Goal: Answer question/provide support: Share knowledge or assist other users

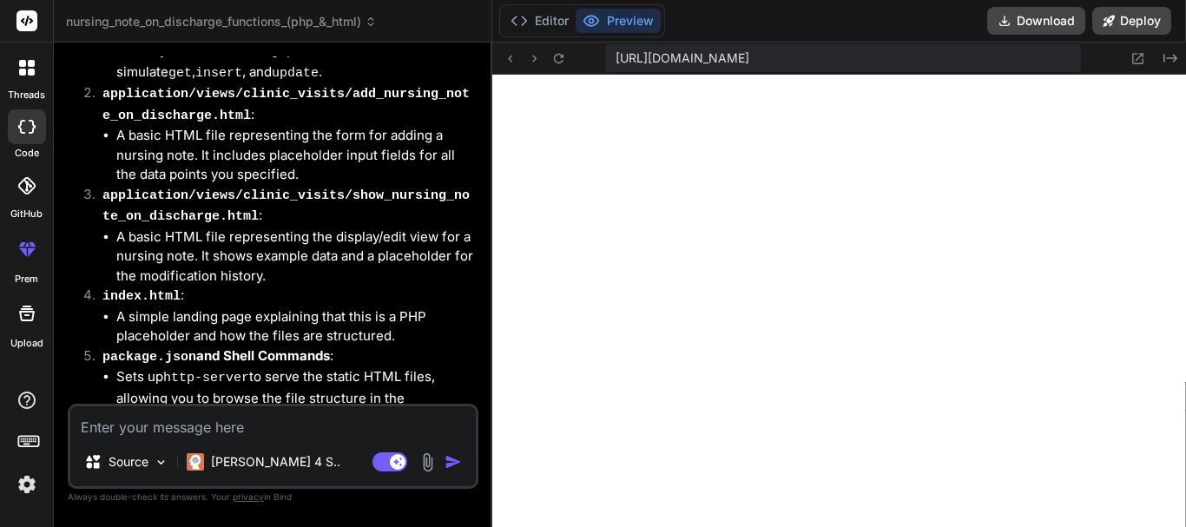
scroll to position [611, 0]
click at [96, 508] on div "You Bind AI Certainly! You're looking to implement the data handling (add/edit)…" at bounding box center [273, 291] width 411 height 470
click at [34, 73] on icon at bounding box center [31, 72] width 7 height 7
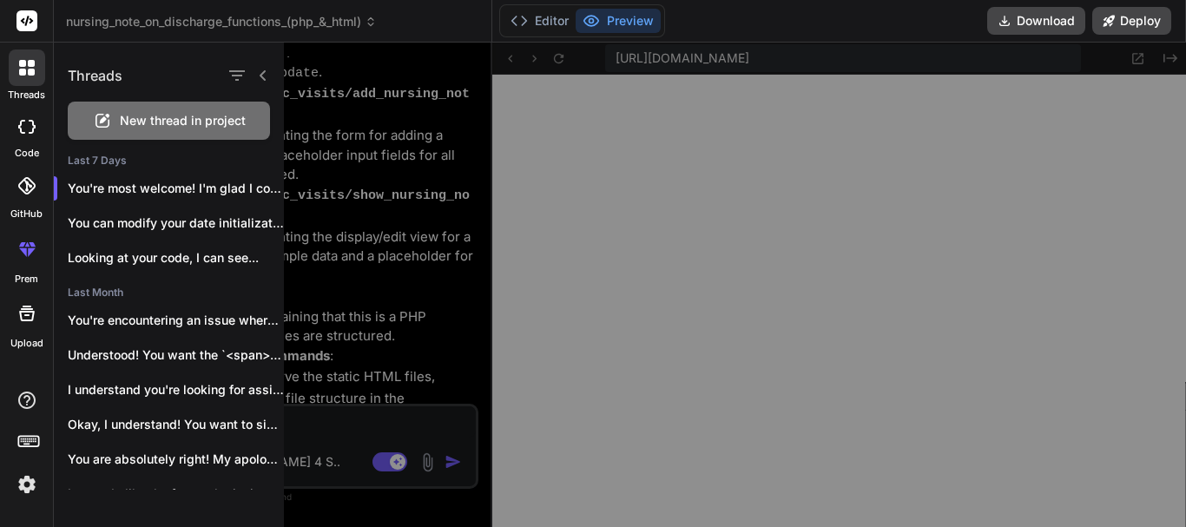
click at [154, 123] on span "New thread in project" at bounding box center [183, 120] width 126 height 17
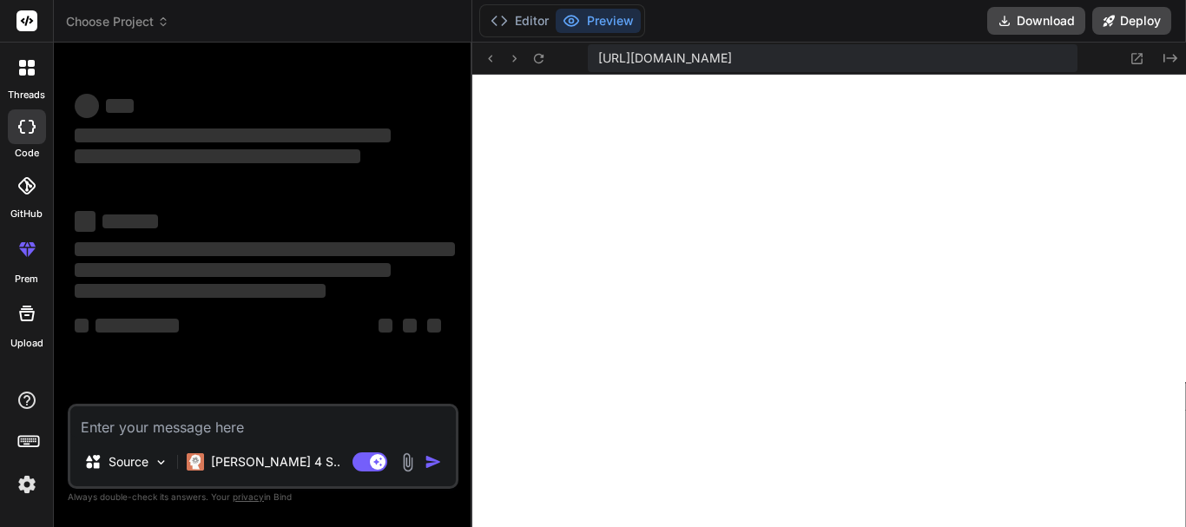
scroll to position [693, 0]
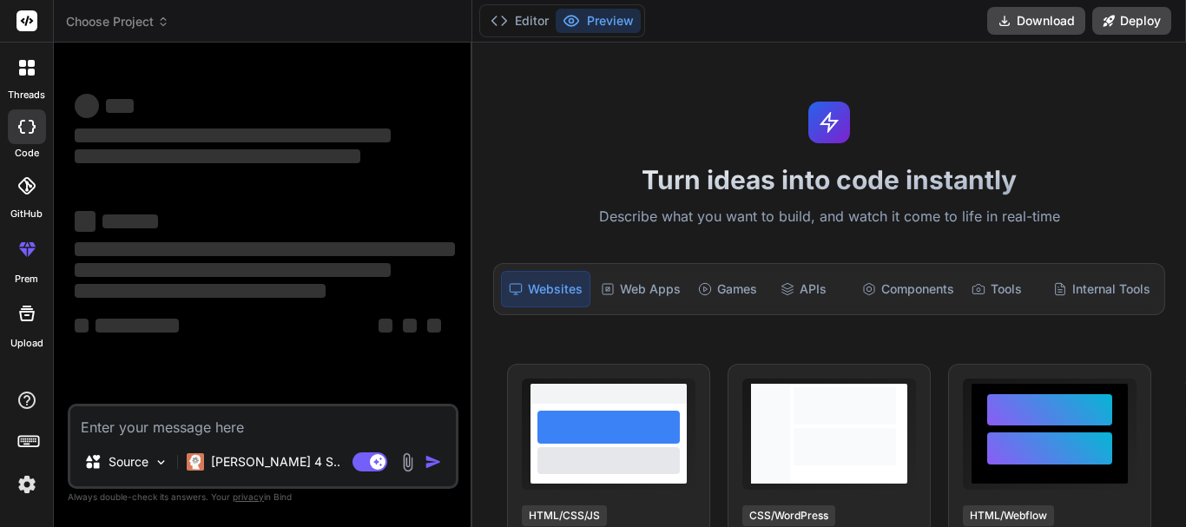
type textarea "x"
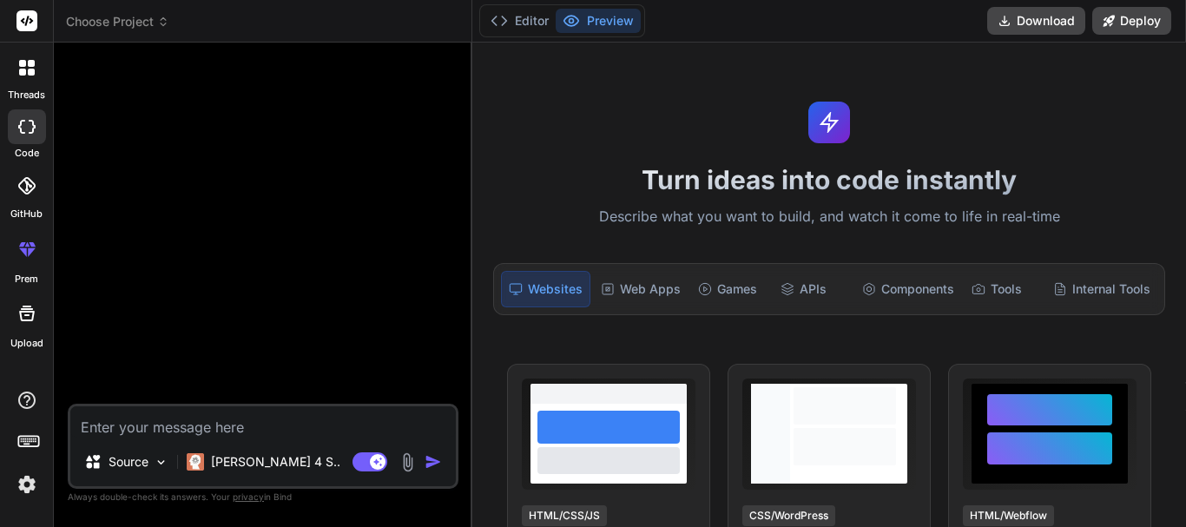
click at [97, 57] on div at bounding box center [264, 229] width 387 height 347
click at [207, 424] on textarea at bounding box center [263, 421] width 386 height 31
click at [310, 420] on textarea at bounding box center [263, 421] width 386 height 31
click at [294, 425] on textarea at bounding box center [263, 421] width 386 height 31
type textarea "t"
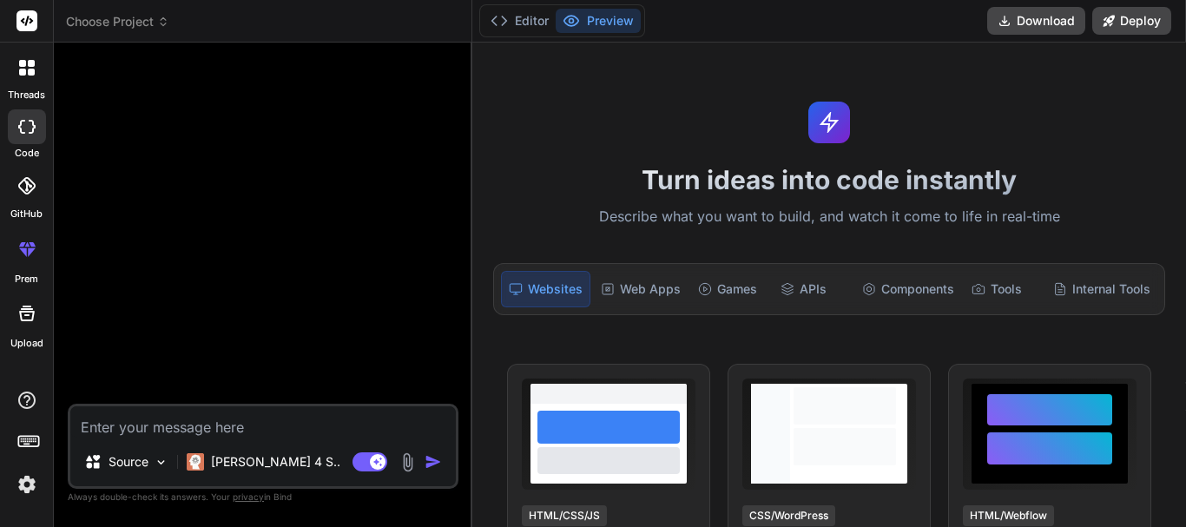
type textarea "x"
type textarea "th"
type textarea "x"
type textarea "thi"
type textarea "x"
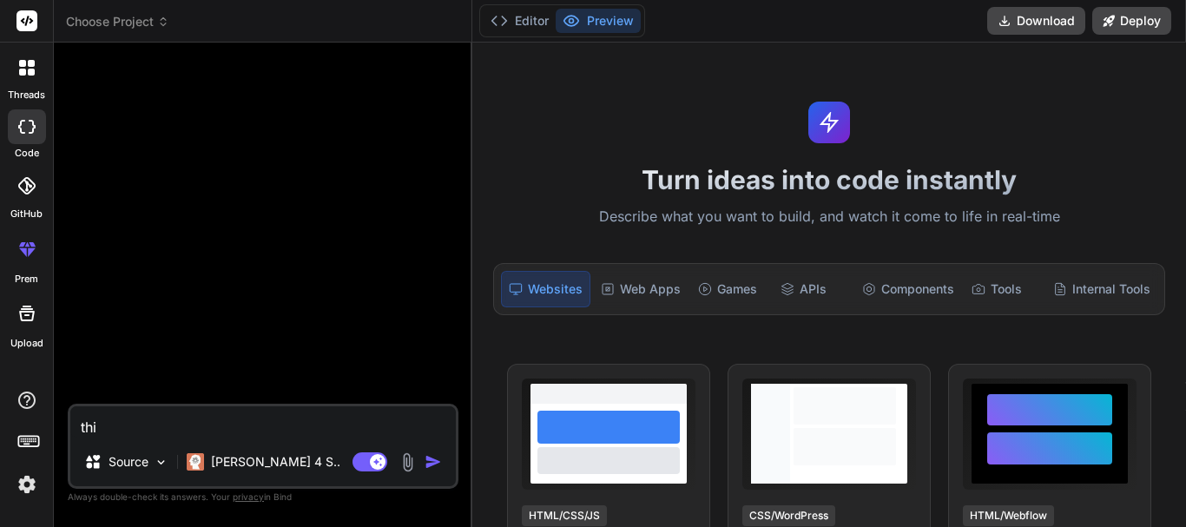
type textarea "this"
type textarea "x"
type textarea "this"
type textarea "x"
type textarea "this d"
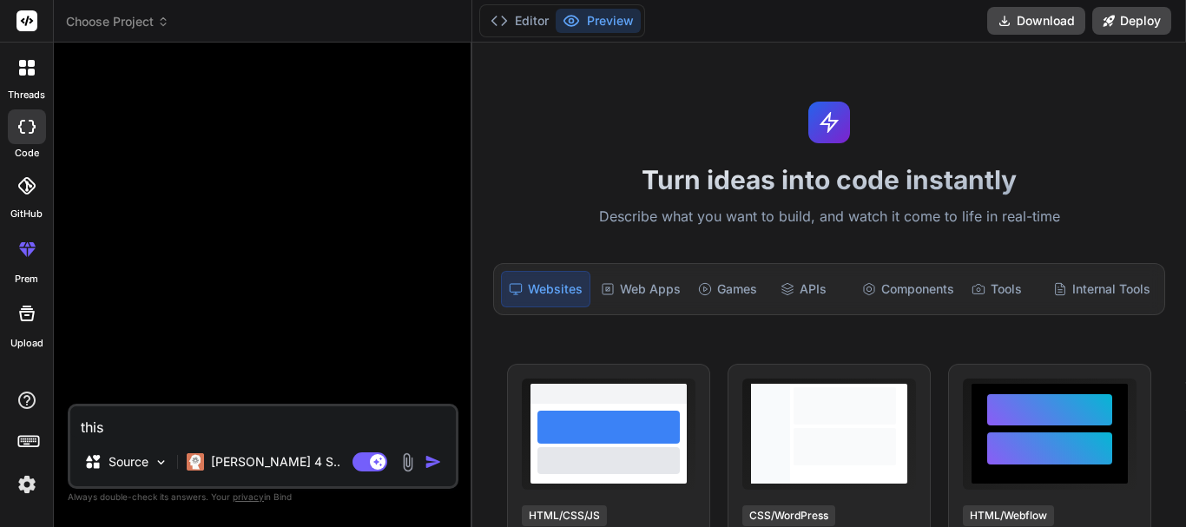
type textarea "x"
type textarea "this du"
type textarea "x"
type textarea "this dun"
type textarea "x"
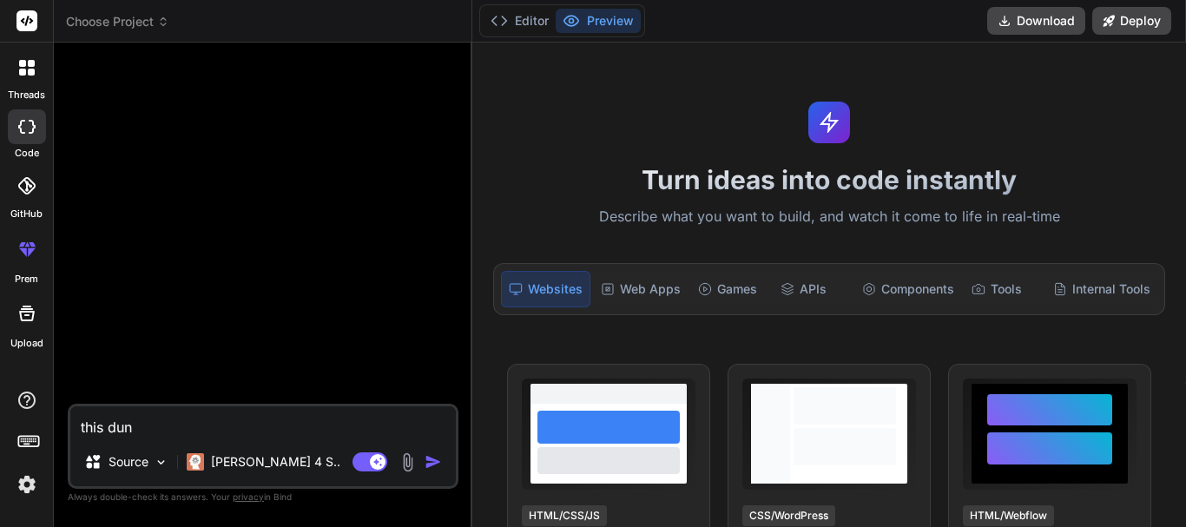
type textarea "this dunc"
type textarea "x"
type textarea "this dunct"
type textarea "x"
type textarea "this duncti"
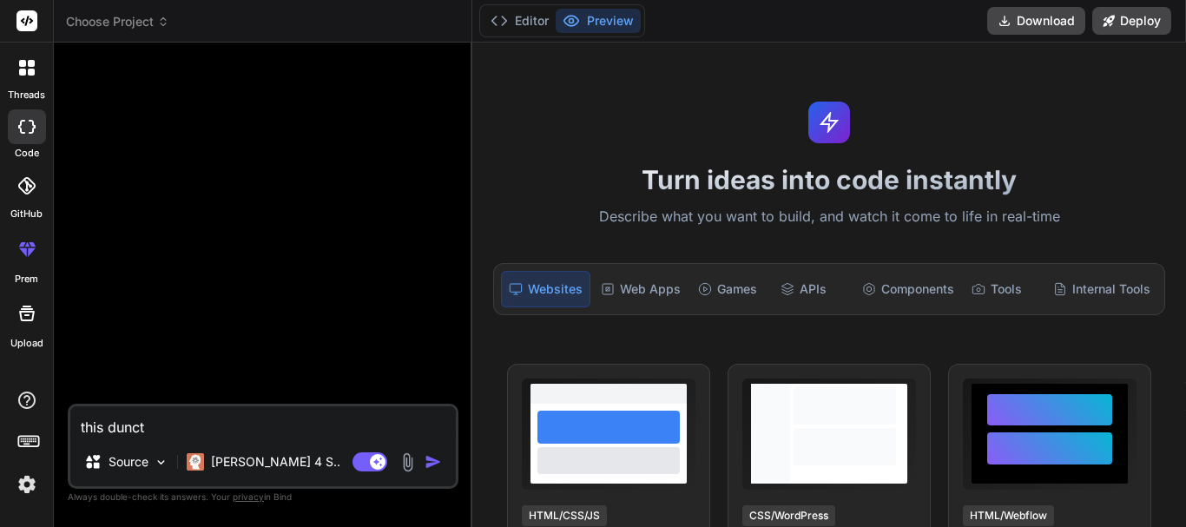
type textarea "x"
type textarea "this dunctio"
type textarea "x"
type textarea "this dunction"
type textarea "x"
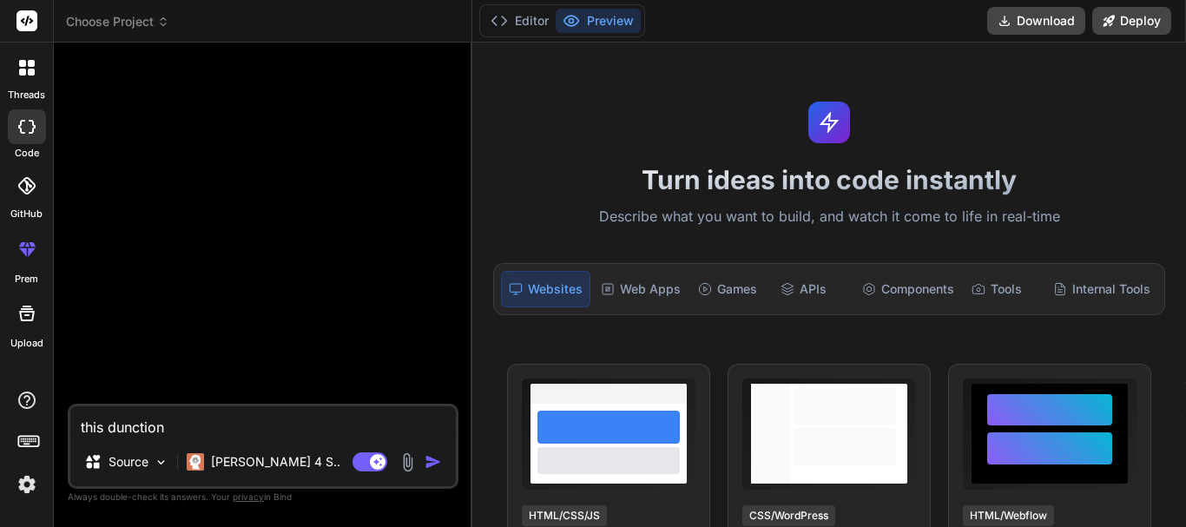
type textarea "this dunction"
type textarea "x"
type textarea "this dunction"
type textarea "x"
type textarea "this dunctio"
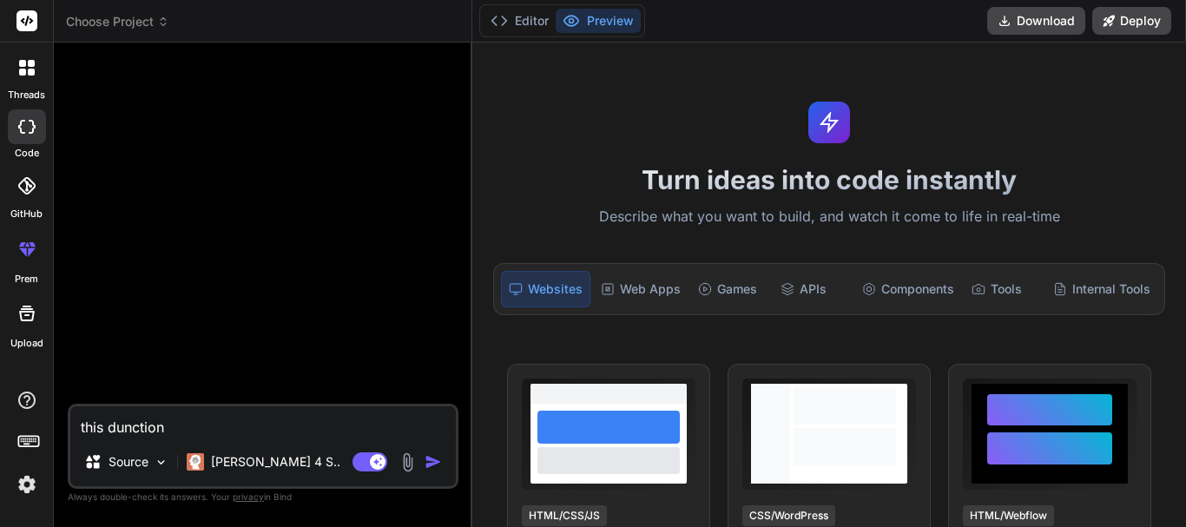
type textarea "x"
type textarea "this duncti"
type textarea "x"
type textarea "this dunct"
type textarea "x"
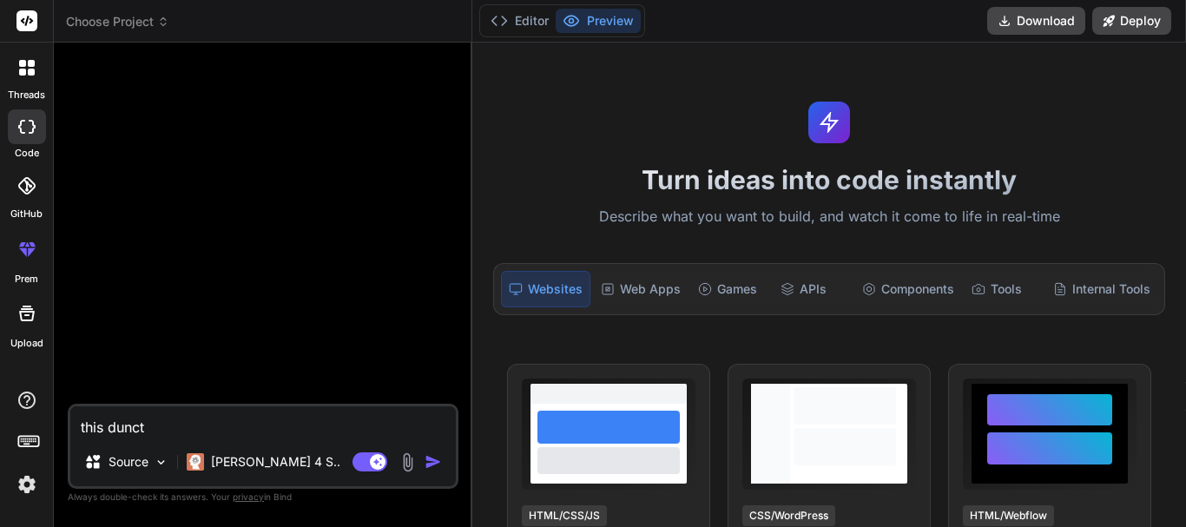
type textarea "this dunc"
type textarea "x"
type textarea "this dun"
type textarea "x"
type textarea "this du"
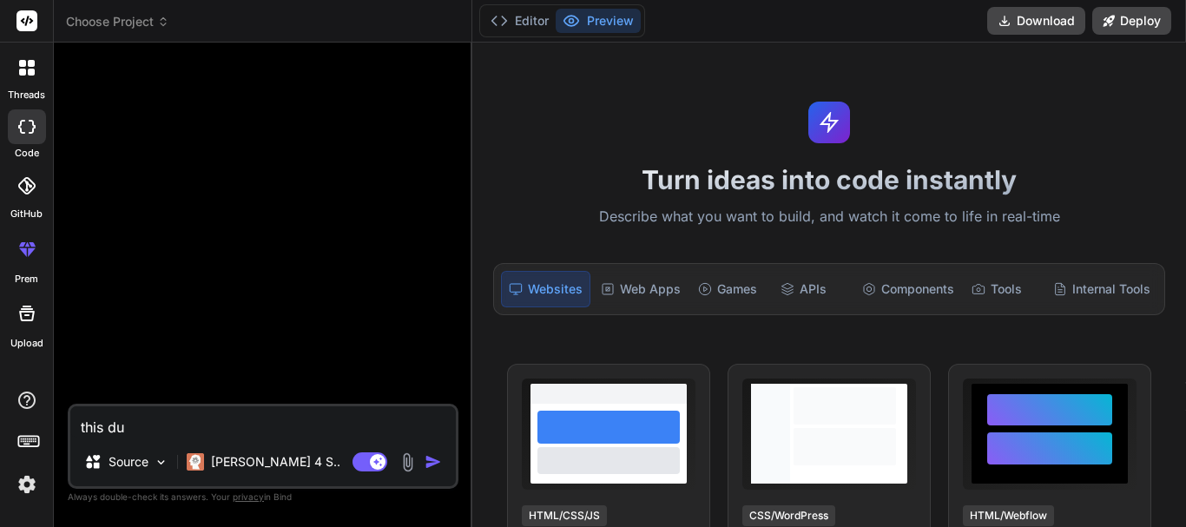
type textarea "x"
type textarea "this d"
type textarea "x"
type textarea "this"
type textarea "x"
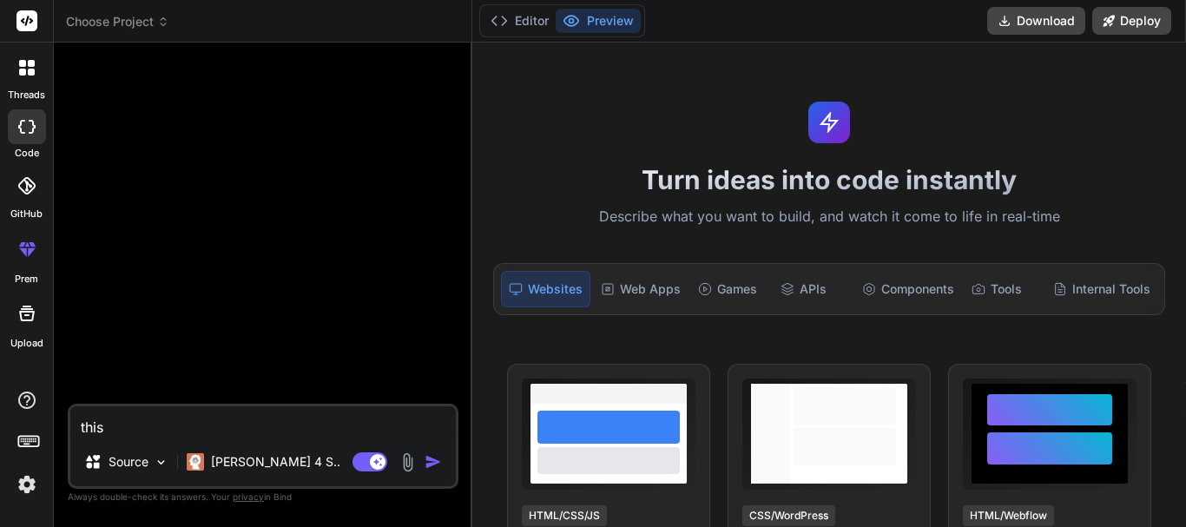
type textarea "this"
type textarea "x"
type textarea "this"
type textarea "x"
type textarea "this f"
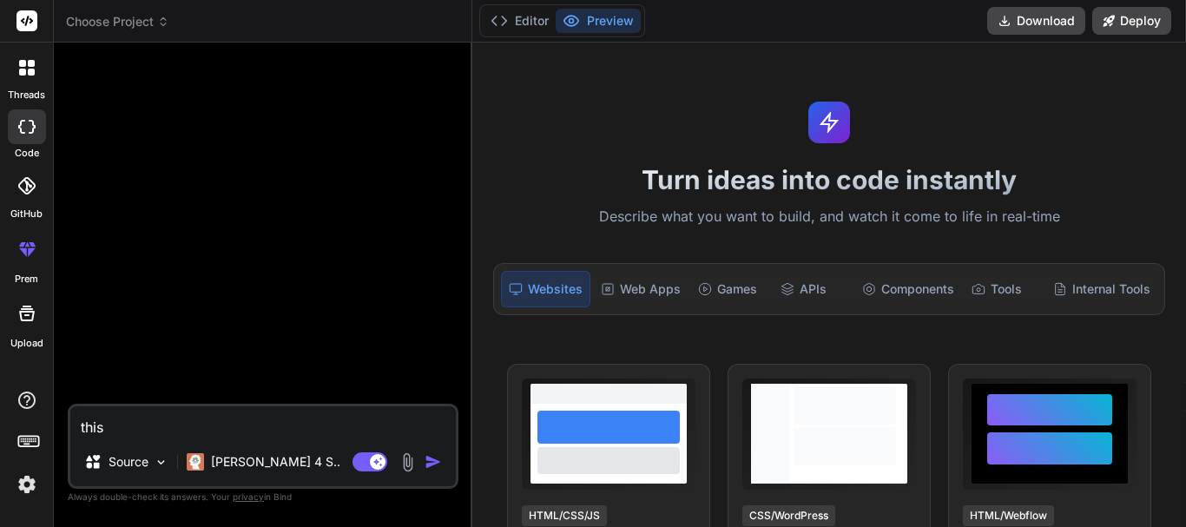
type textarea "x"
type textarea "this fu"
type textarea "x"
type textarea "this fun"
type textarea "x"
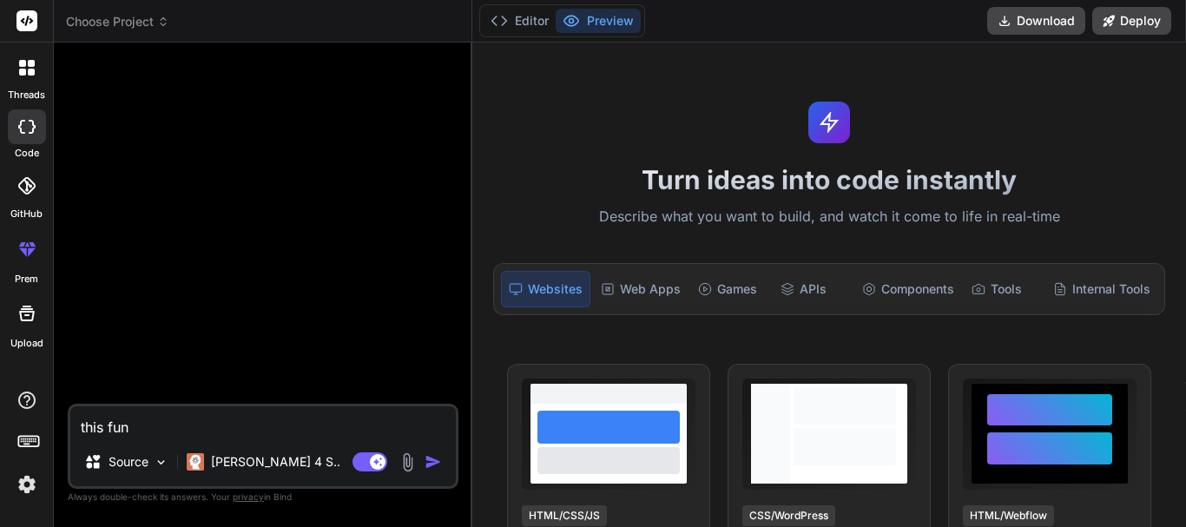
type textarea "this func"
type textarea "x"
type textarea "this funct"
type textarea "x"
type textarea "this functi"
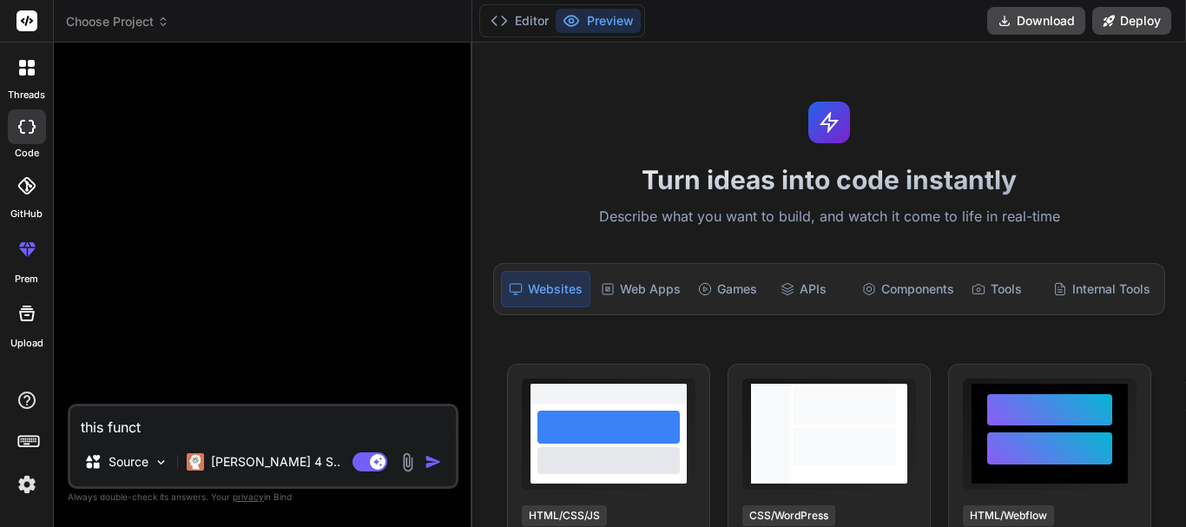
type textarea "x"
type textarea "this functio"
type textarea "x"
type textarea "this function"
type textarea "x"
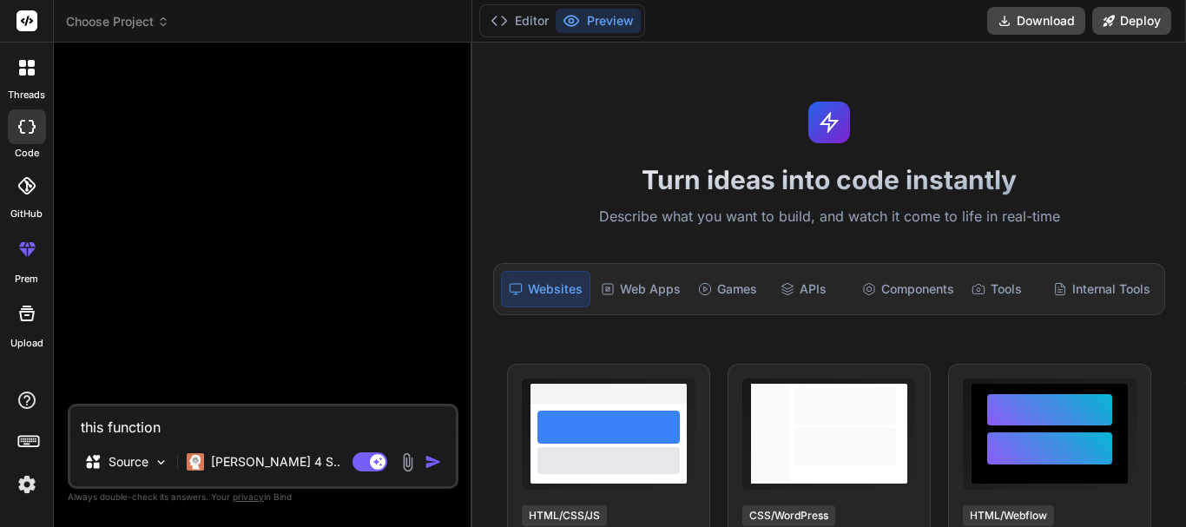
type textarea "this function"
type textarea "x"
type textarea "this function i"
type textarea "x"
type textarea "this function is"
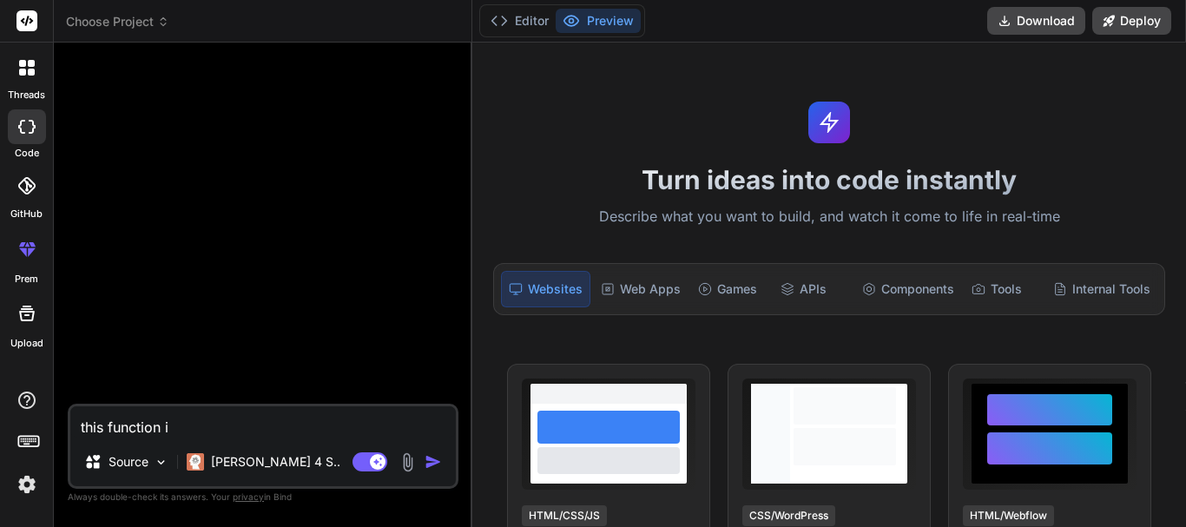
type textarea "x"
type textarea "this function is"
type textarea "x"
type textarea "this function is f"
type textarea "x"
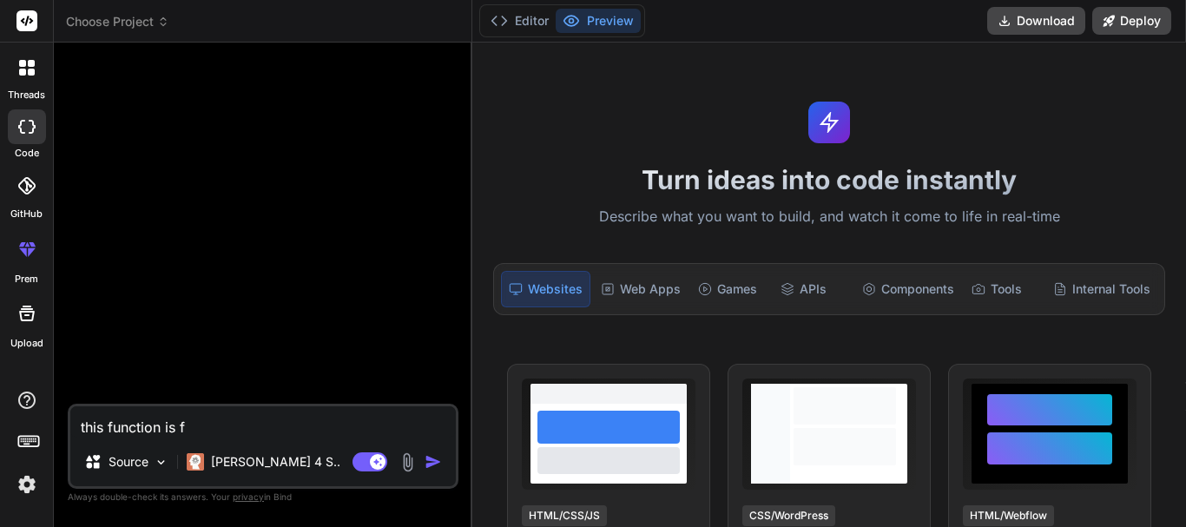
type textarea "this function is fa"
type textarea "x"
type textarea "this function is fai"
type textarea "x"
type textarea "this function is fail"
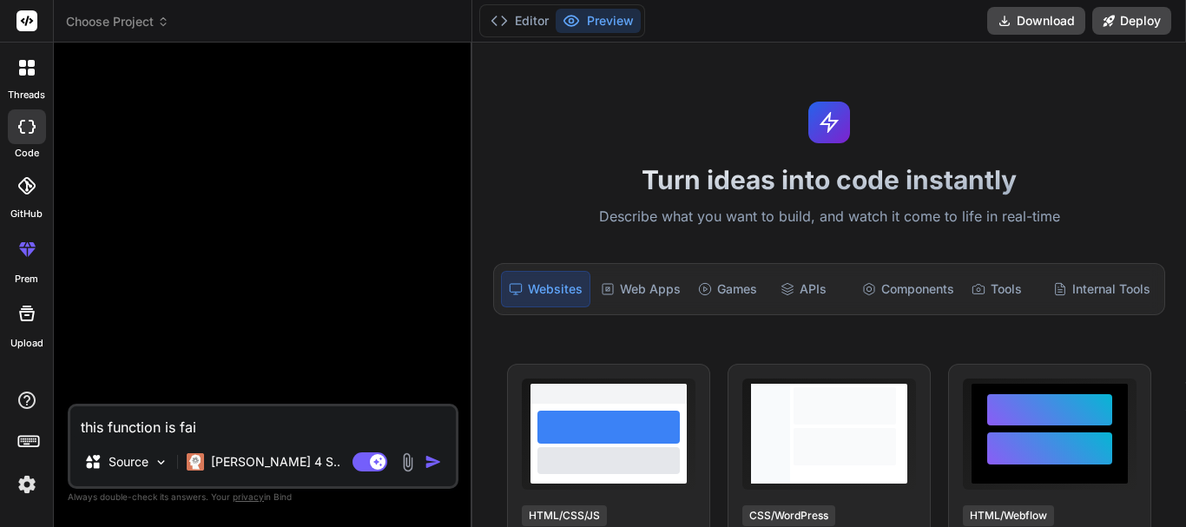
type textarea "x"
type textarea "this function is faili"
type textarea "x"
type textarea "this function is failin"
type textarea "x"
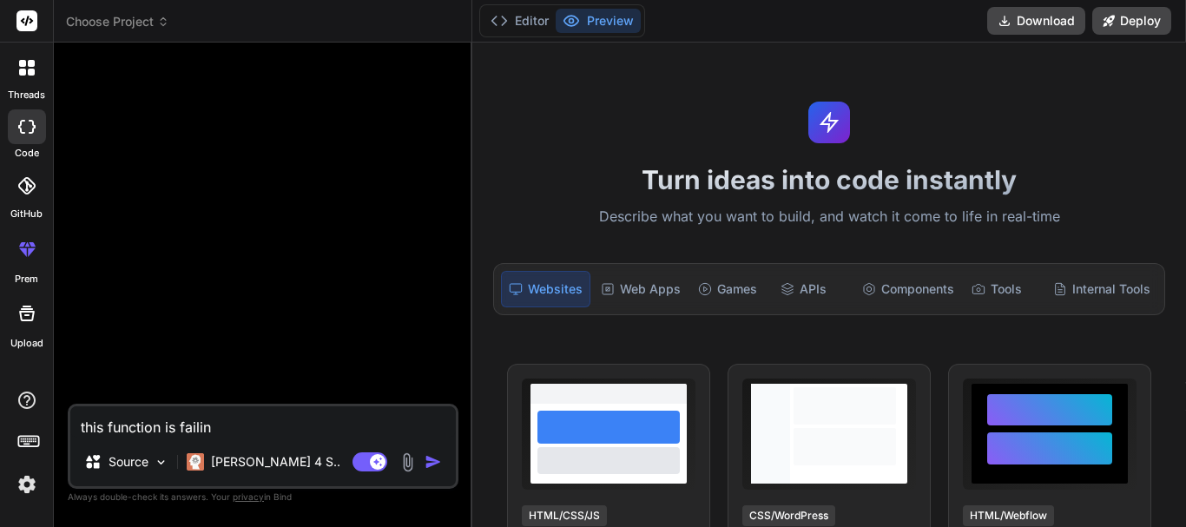
type textarea "this function is failing"
type textarea "x"
type textarea "this function is failing"
type textarea "x"
type textarea "this function is failing t"
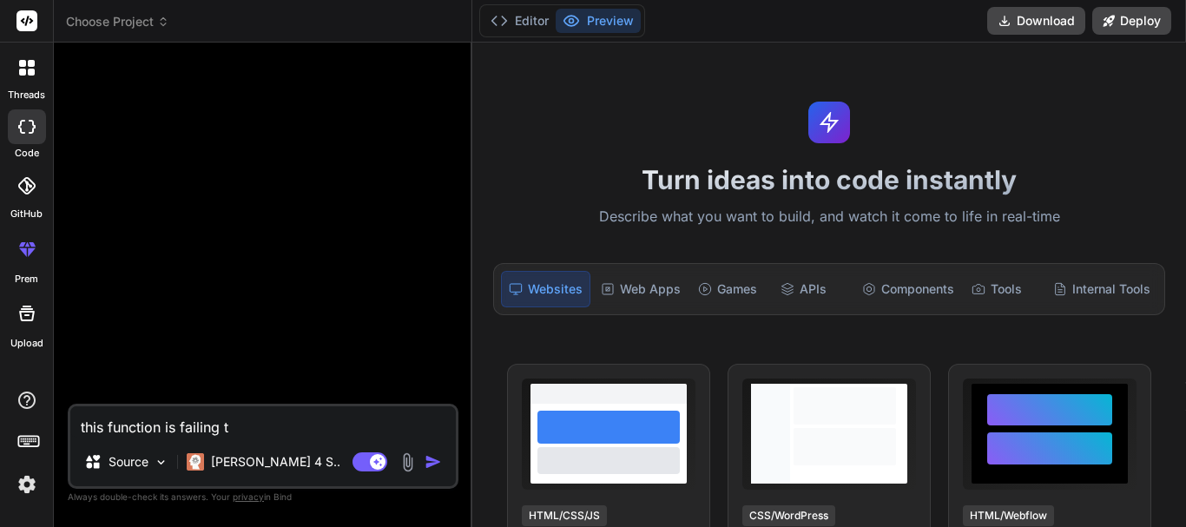
type textarea "x"
type textarea "this function is failing to"
type textarea "x"
type textarea "this function is failing to"
type textarea "x"
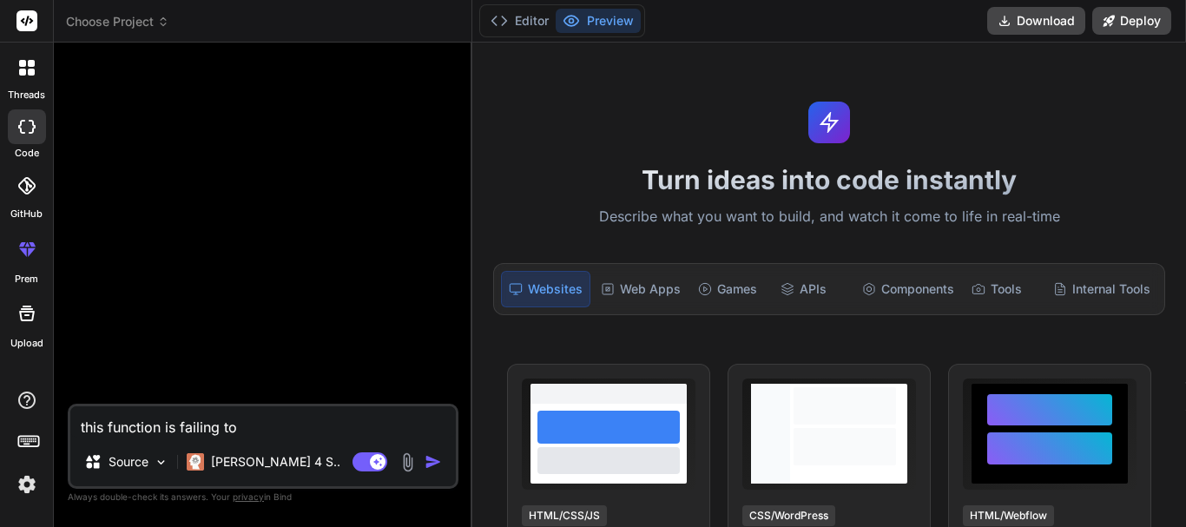
type textarea "this function is failing to i"
type textarea "x"
type textarea "this function is failing to in"
type textarea "x"
type textarea "this function is failing to ins"
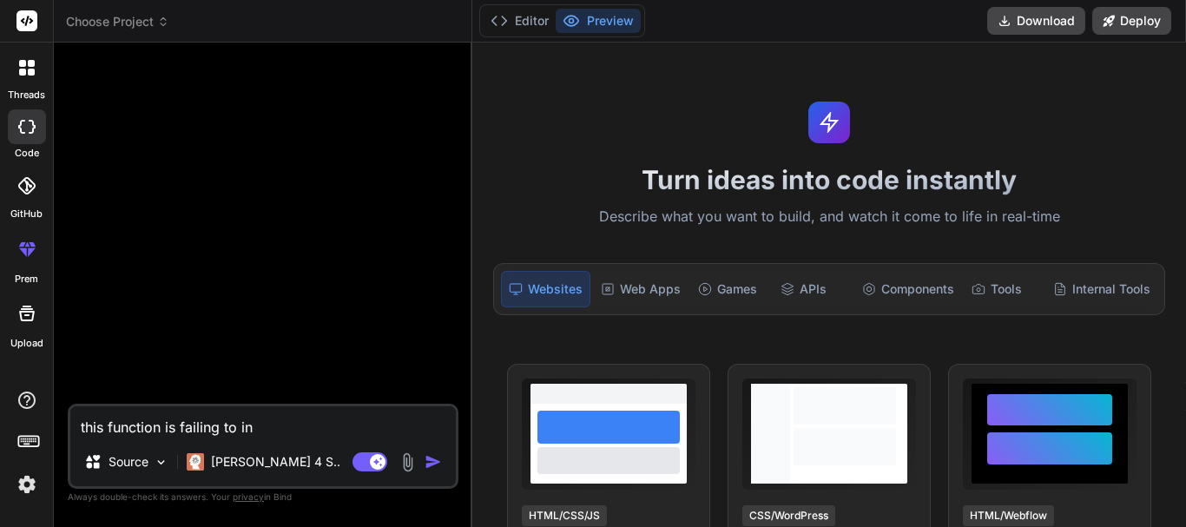
type textarea "x"
type textarea "this function is failing to inse"
type textarea "x"
type textarea "this function is failing to inser"
type textarea "x"
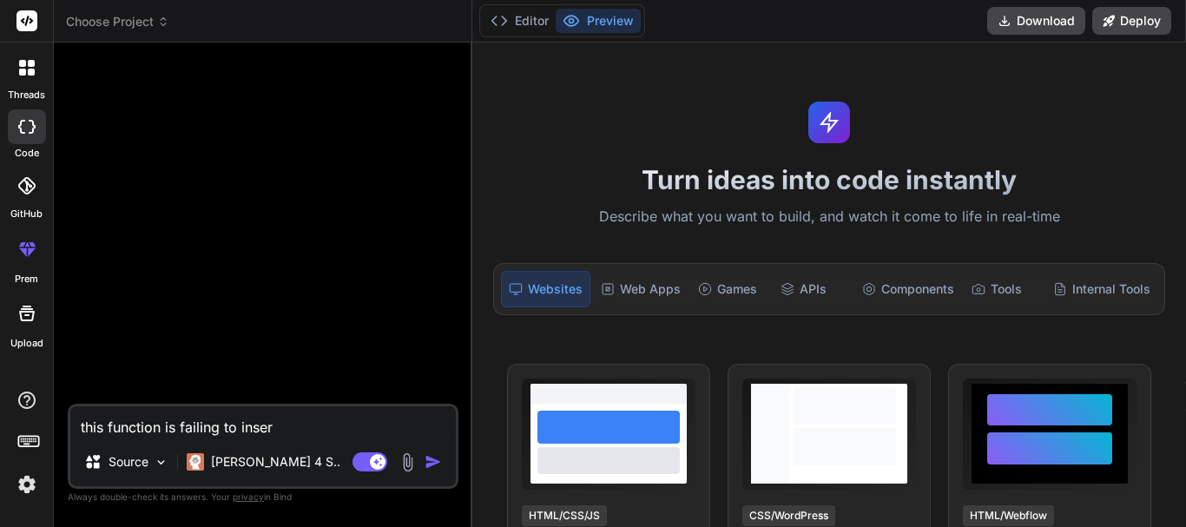
type textarea "this function is failing to insert"
type textarea "x"
type textarea "this function is failing to insert"
type textarea "x"
type textarea "this function is failing to insert i"
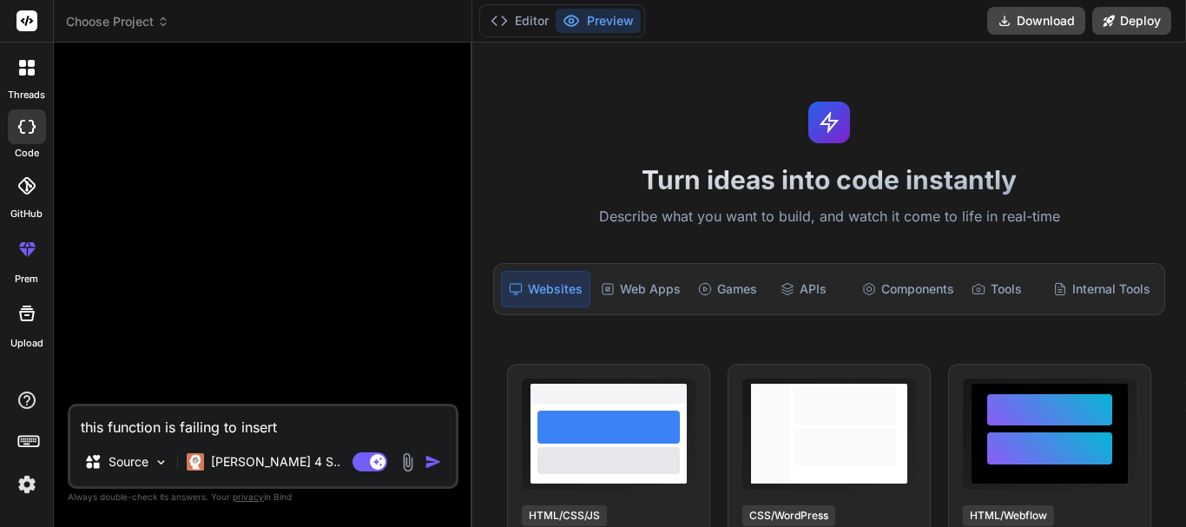
type textarea "x"
type textarea "this function is failing to insert in"
type textarea "x"
type textarea "this function is failing to insert in"
type textarea "x"
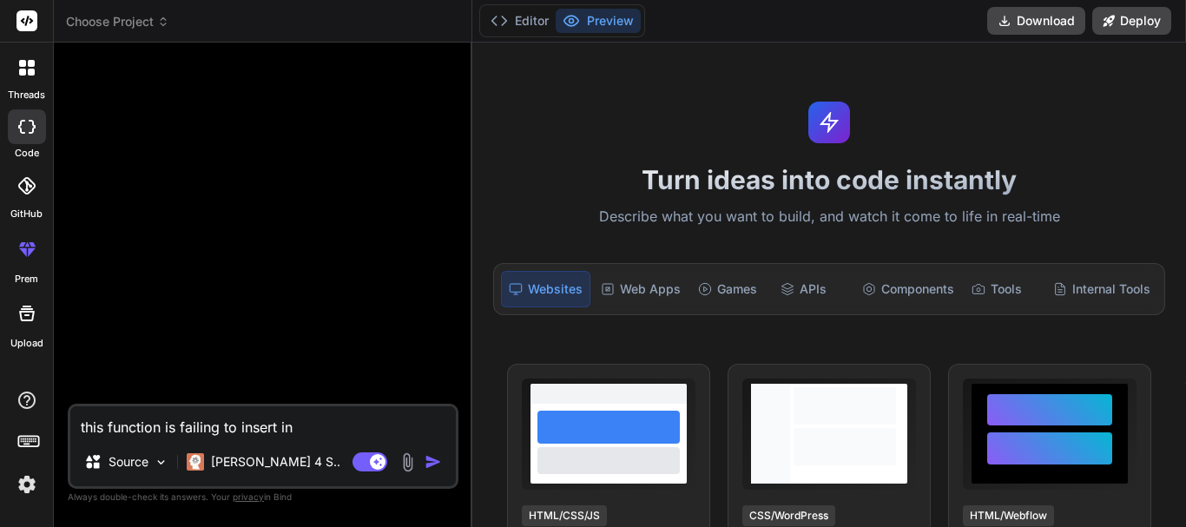
type textarea "this function is failing to insert in"
type textarea "x"
type textarea "this function is failing to insert int"
type textarea "x"
type textarea "this function is failing to insert into"
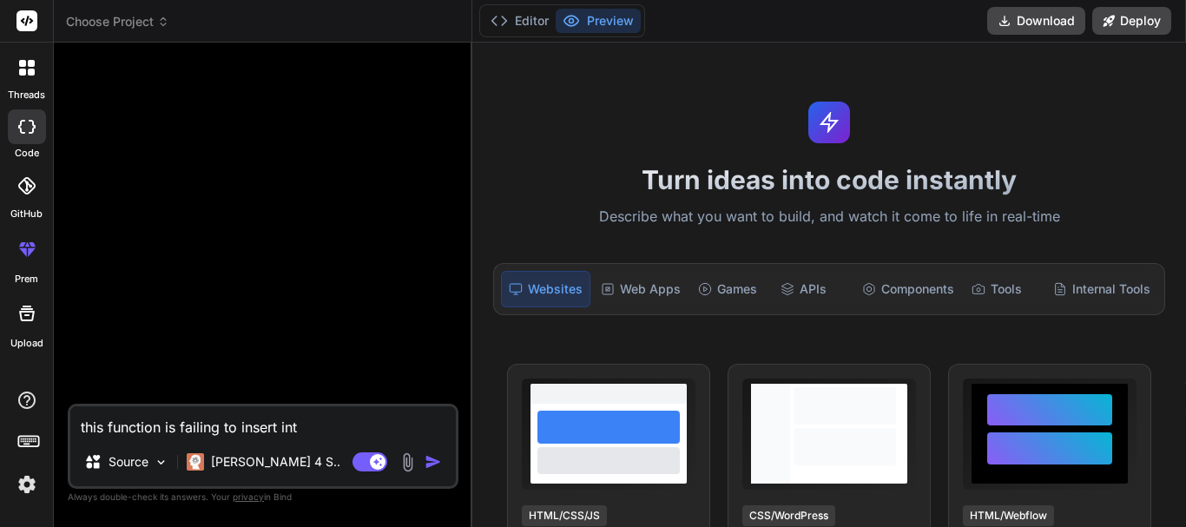
type textarea "x"
type textarea "this function is failing to insert into"
type textarea "x"
type textarea "this function is failing to insert into t"
type textarea "x"
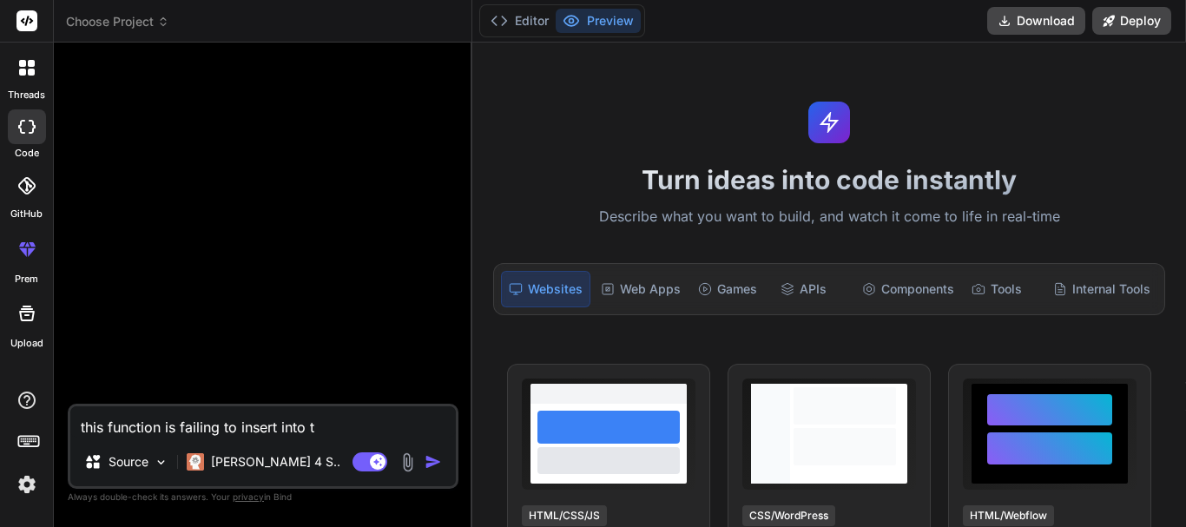
type textarea "this function is failing to insert into th"
type textarea "x"
type textarea "this function is failing to insert into the"
type textarea "x"
type textarea "this function is failing to insert into the"
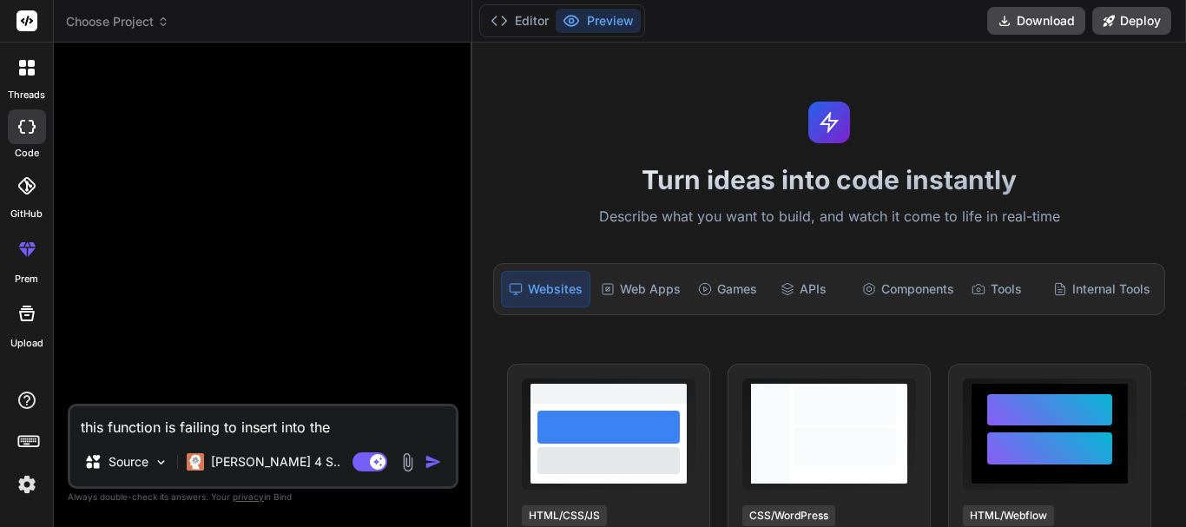
type textarea "x"
type textarea "this function is failing to insert into the d"
type textarea "x"
type textarea "this function is failing to insert into the db"
type textarea "x"
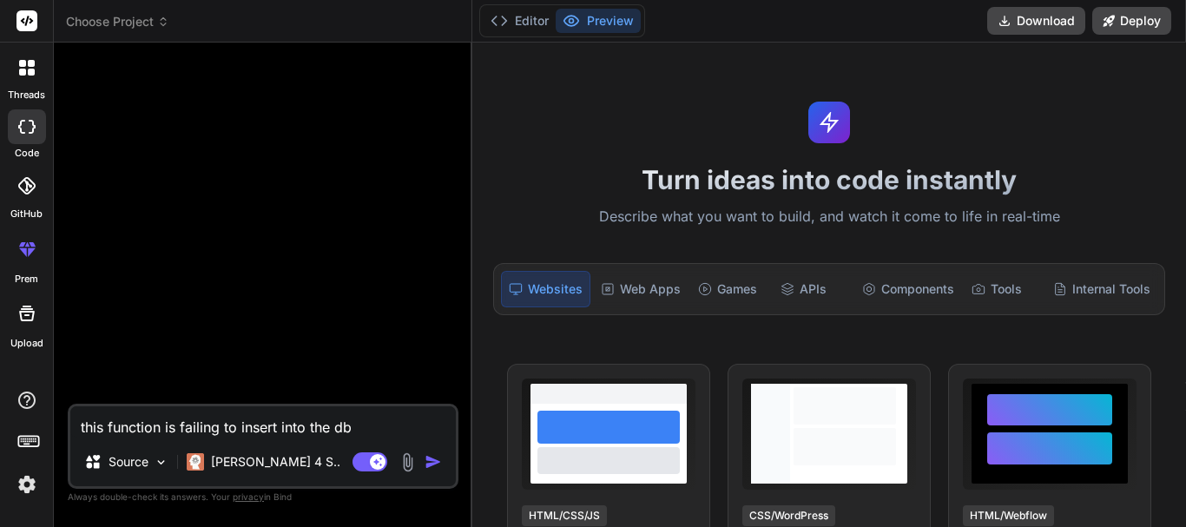
type textarea "this function is failing to insert into the db"
type textarea "x"
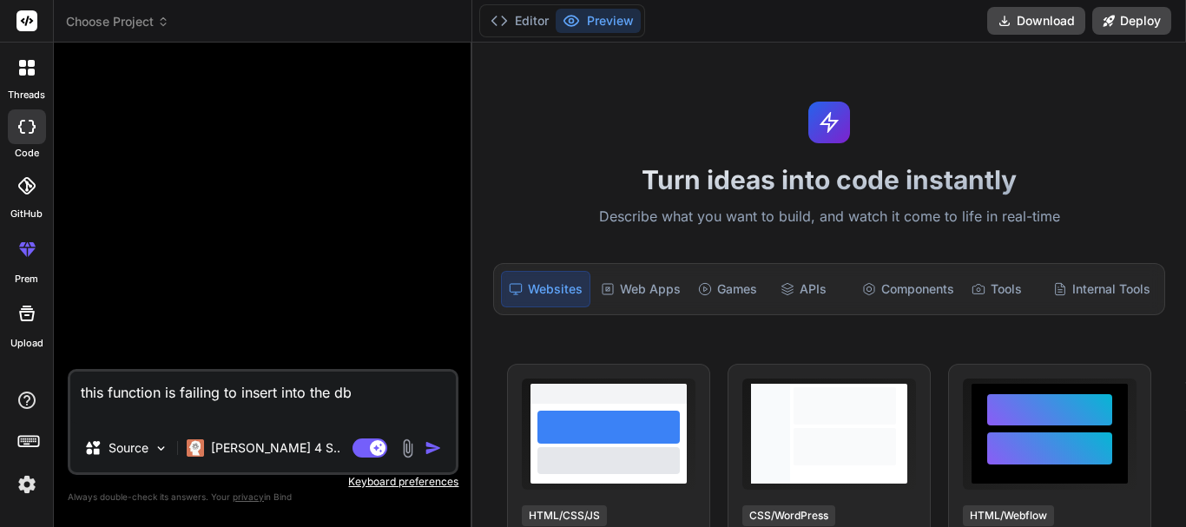
paste textarea "public function add_store_items() { $this->custom_lib->page_protect(); $data['s…"
type textarea "this function is failing to insert into the db public function add_store_items(…"
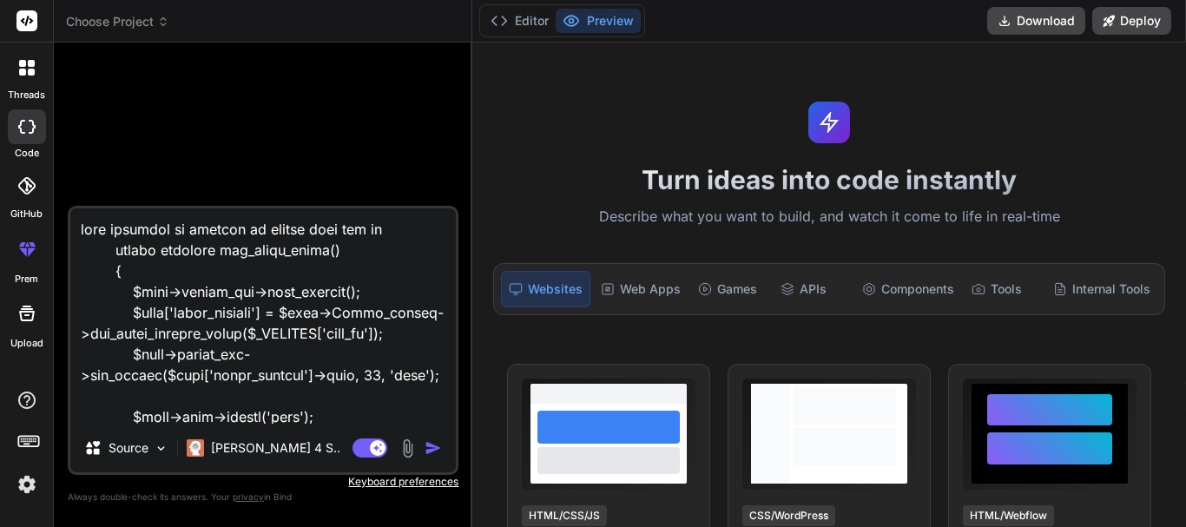
scroll to position [2253, 0]
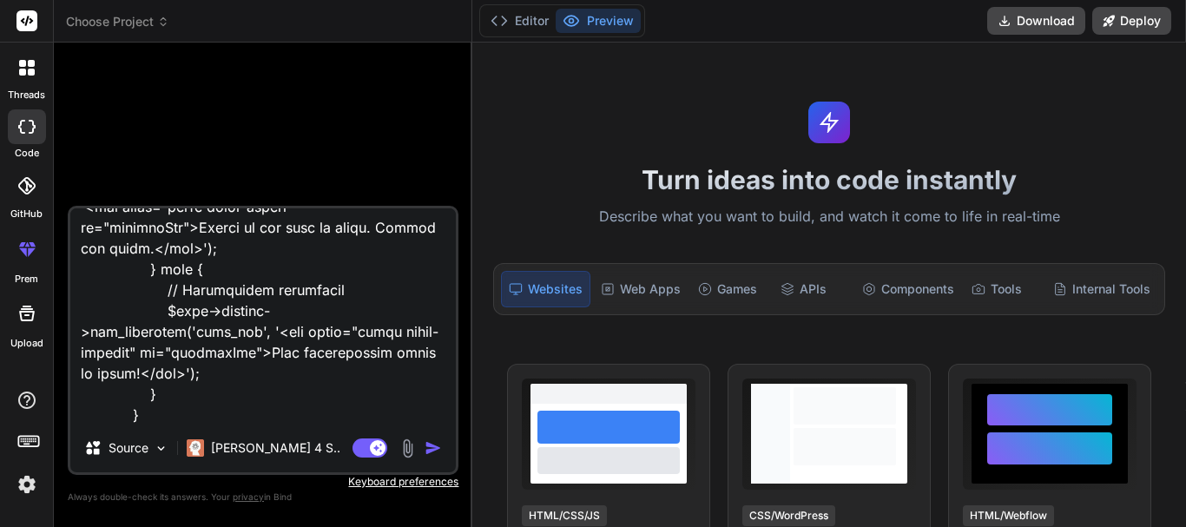
type textarea "x"
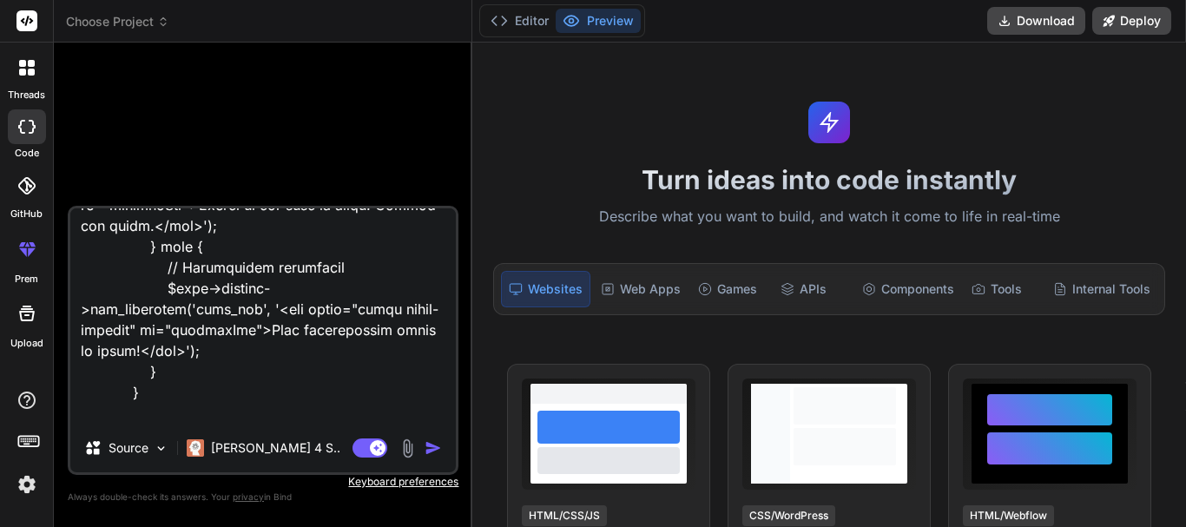
type textarea "this function is failing to insert into the db public function add_store_items(…"
type textarea "x"
type textarea "this function is failing to insert into the db public function add_store_items(…"
type textarea "x"
type textarea "this function is failing to insert into the db public function add_store_items(…"
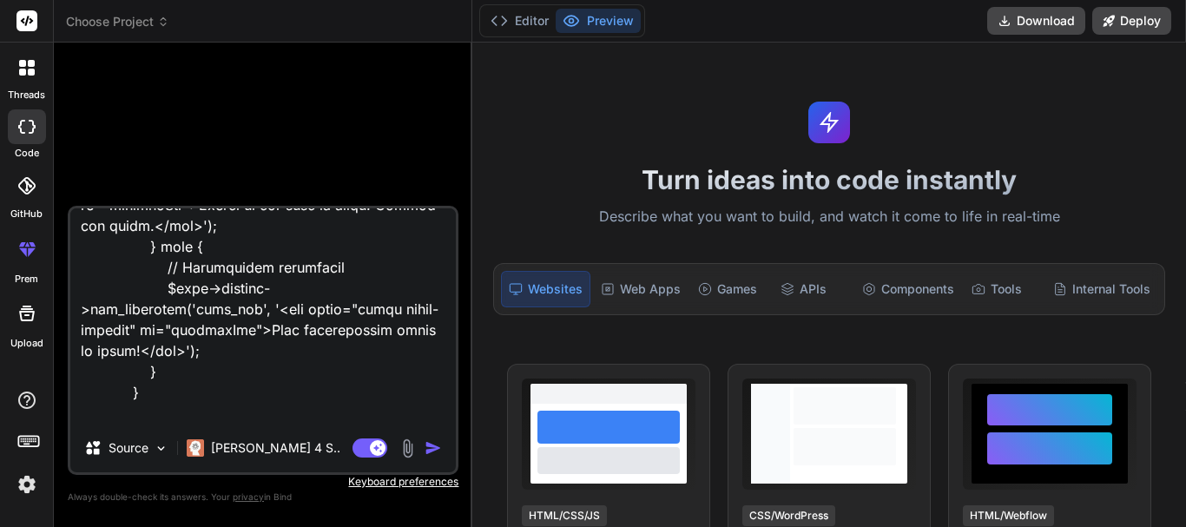
type textarea "x"
type textarea "this function is failing to insert into the db public function add_store_items(…"
type textarea "x"
type textarea "this function is failing to insert into the db public function add_store_items(…"
type textarea "x"
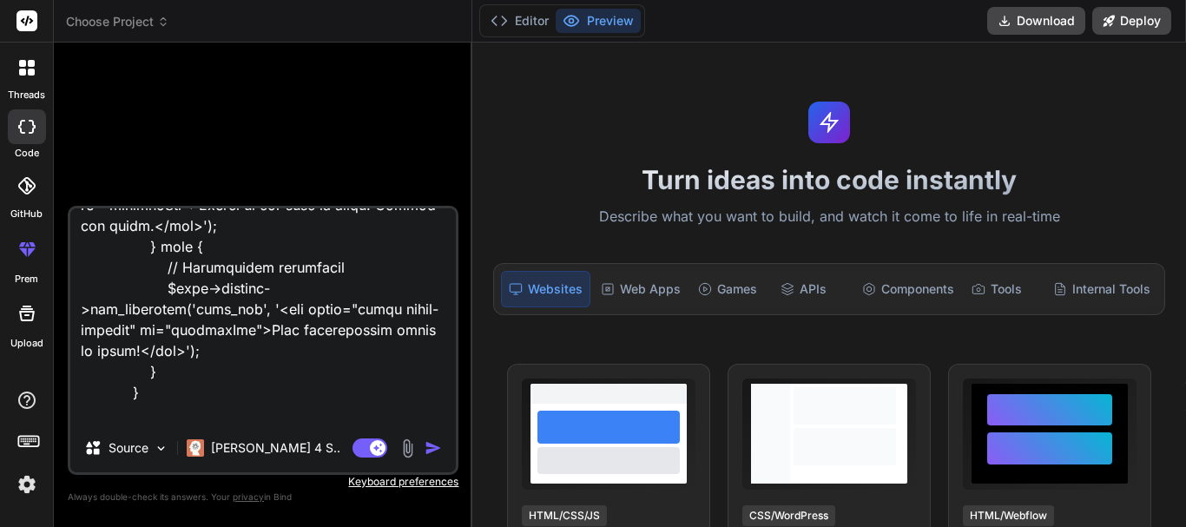
type textarea "this function is failing to insert into the db public function add_store_items(…"
type textarea "x"
type textarea "this function is failing to insert into the db public function add_store_items(…"
type textarea "x"
type textarea "this function is failing to insert into the db public function add_store_items(…"
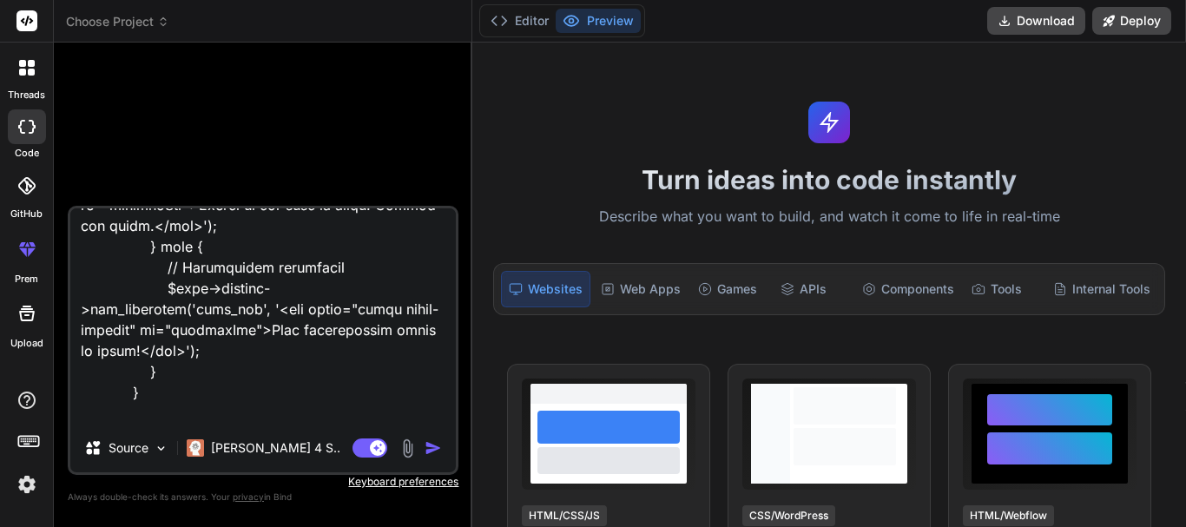
type textarea "x"
type textarea "this function is failing to insert into the db public function add_store_items(…"
type textarea "x"
type textarea "this function is failing to insert into the db public function add_store_items(…"
type textarea "x"
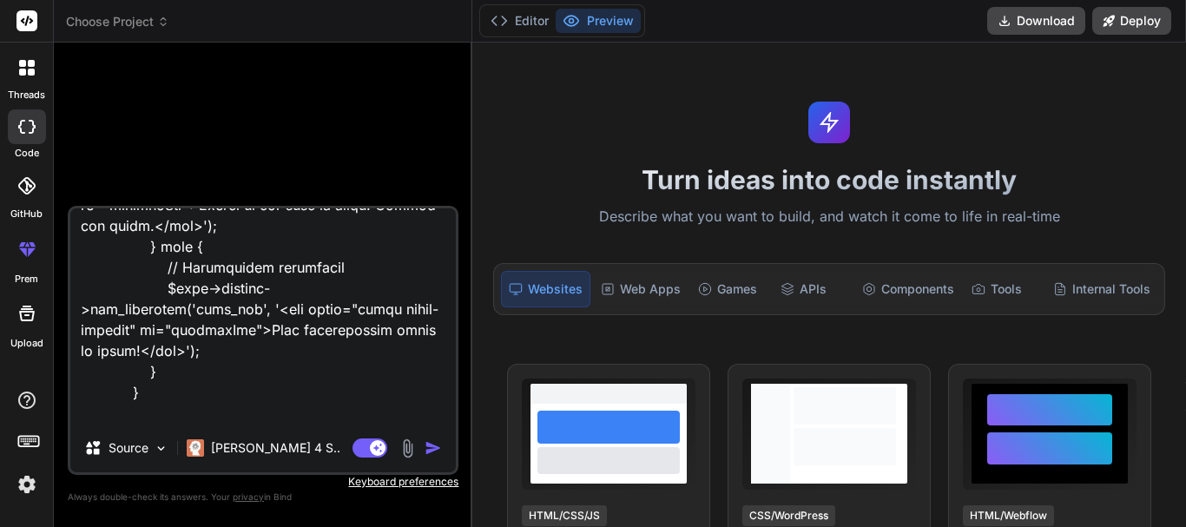
type textarea "this function is failing to insert into the db public function add_store_items(…"
type textarea "x"
type textarea "this function is failing to insert into the db public function add_store_items(…"
type textarea "x"
type textarea "this function is failing to insert into the db public function add_store_items(…"
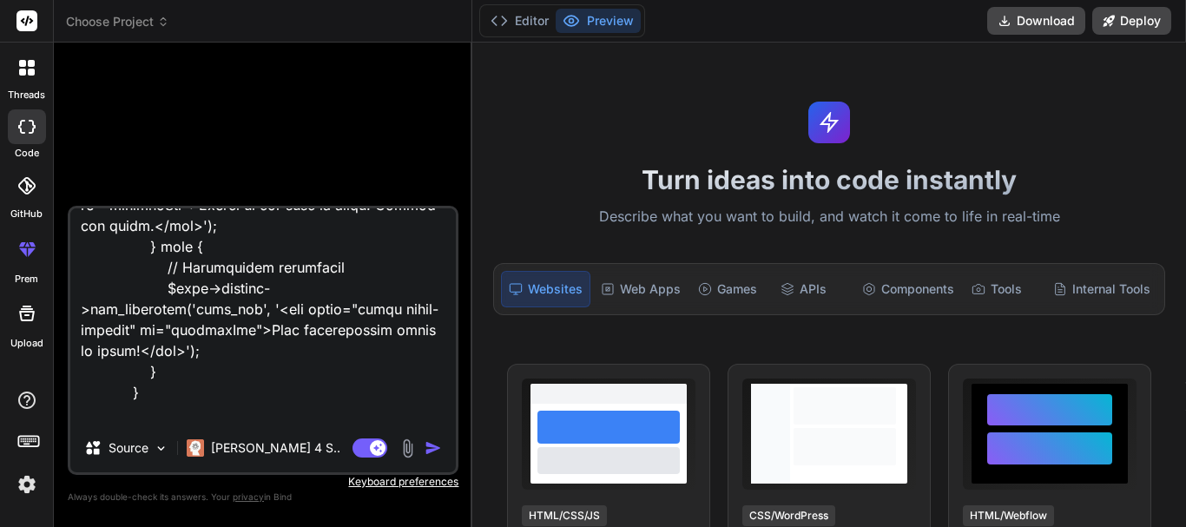
type textarea "x"
type textarea "this function is failing to insert into the db public function add_store_items(…"
type textarea "x"
type textarea "this function is failing to insert into the db public function add_store_items(…"
type textarea "x"
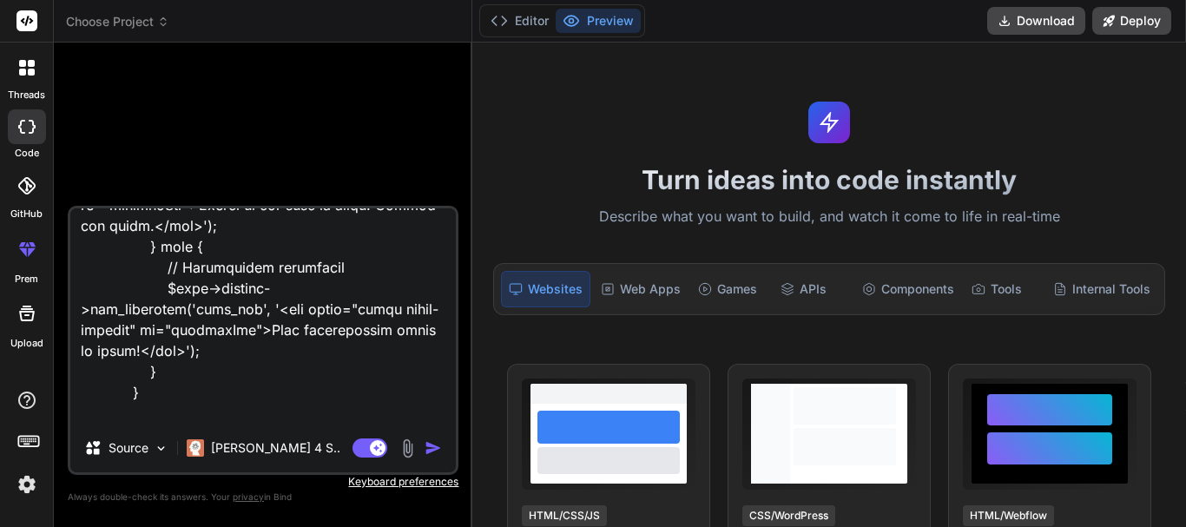
type textarea "this function is failing to insert into the db public function add_store_items(…"
type textarea "x"
type textarea "this function is failing to insert into the db public function add_store_items(…"
type textarea "x"
type textarea "this function is failing to insert into the db public function add_store_items(…"
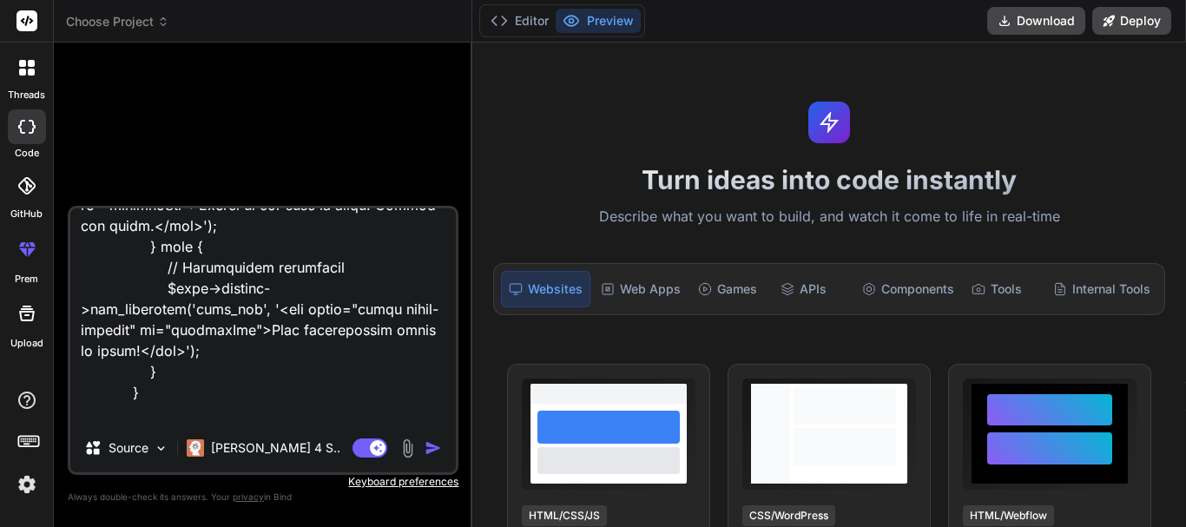
type textarea "x"
type textarea "this function is failing to insert into the db public function add_store_items(…"
type textarea "x"
type textarea "this function is failing to insert into the db public function add_store_items(…"
type textarea "x"
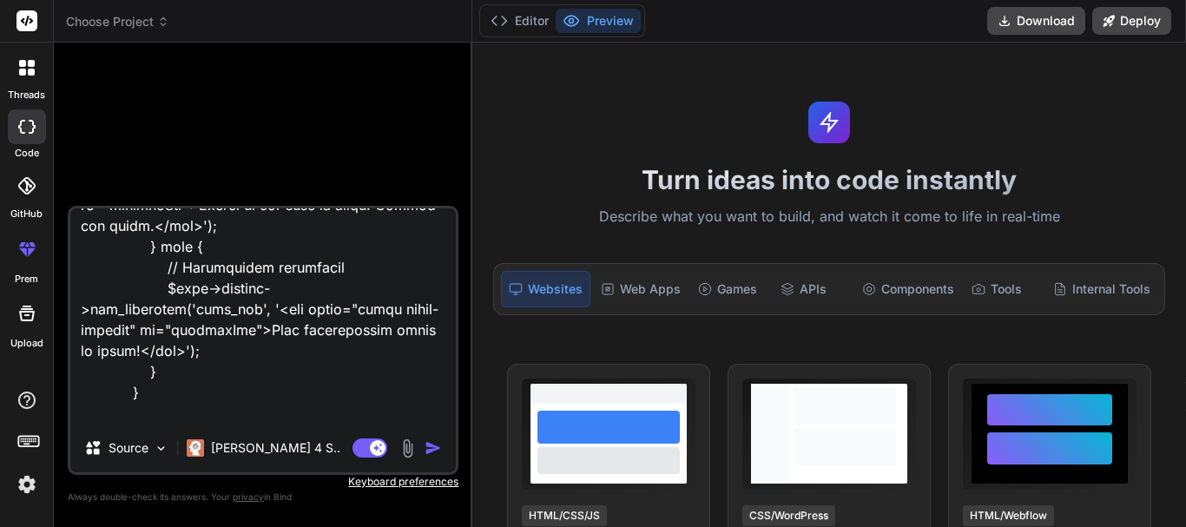
type textarea "this function is failing to insert into the db public function add_store_items(…"
type textarea "x"
type textarea "this function is failing to insert into the db public function add_store_items(…"
type textarea "x"
type textarea "this function is failing to insert into the db public function add_store_items(…"
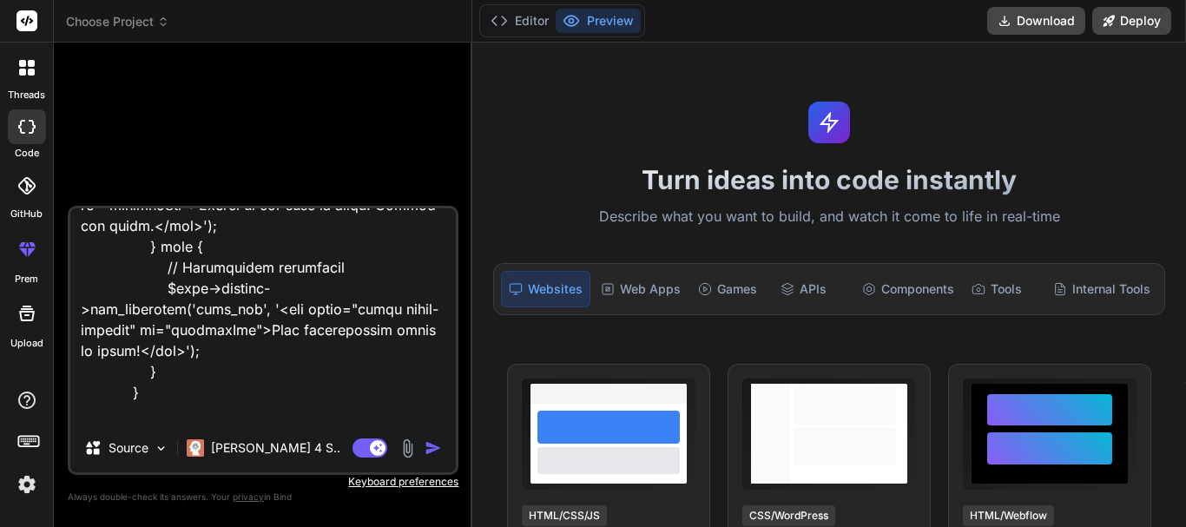
type textarea "x"
type textarea "this function is failing to insert into the db public function add_store_items(…"
type textarea "x"
type textarea "this function is failing to insert into the db public function add_store_items(…"
type textarea "x"
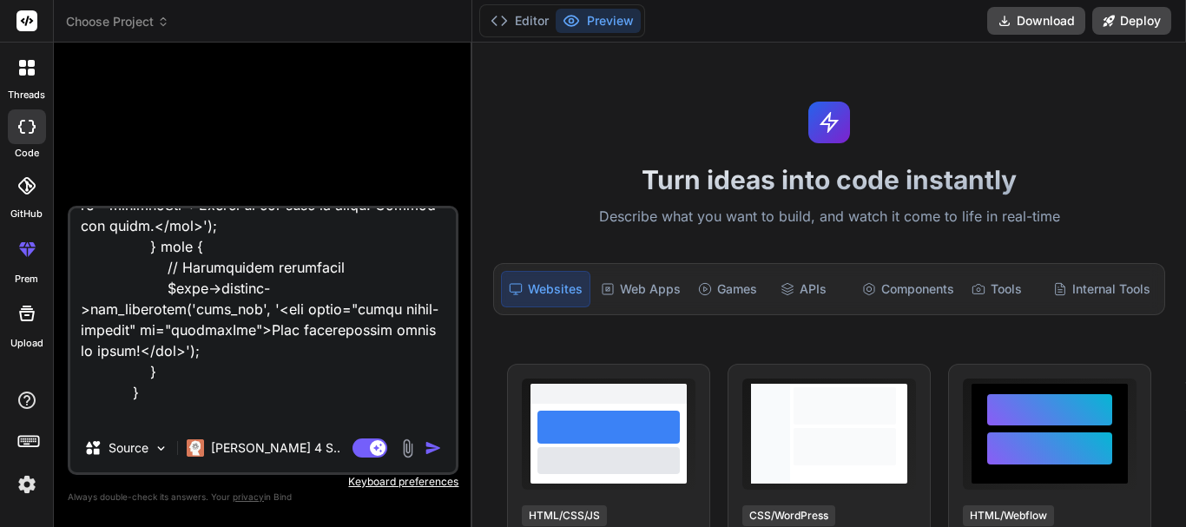
type textarea "this function is failing to insert into the db public function add_store_items(…"
type textarea "x"
type textarea "this function is failing to insert into the db public function add_store_items(…"
type textarea "x"
type textarea "this function is failing to insert into the db public function add_store_items(…"
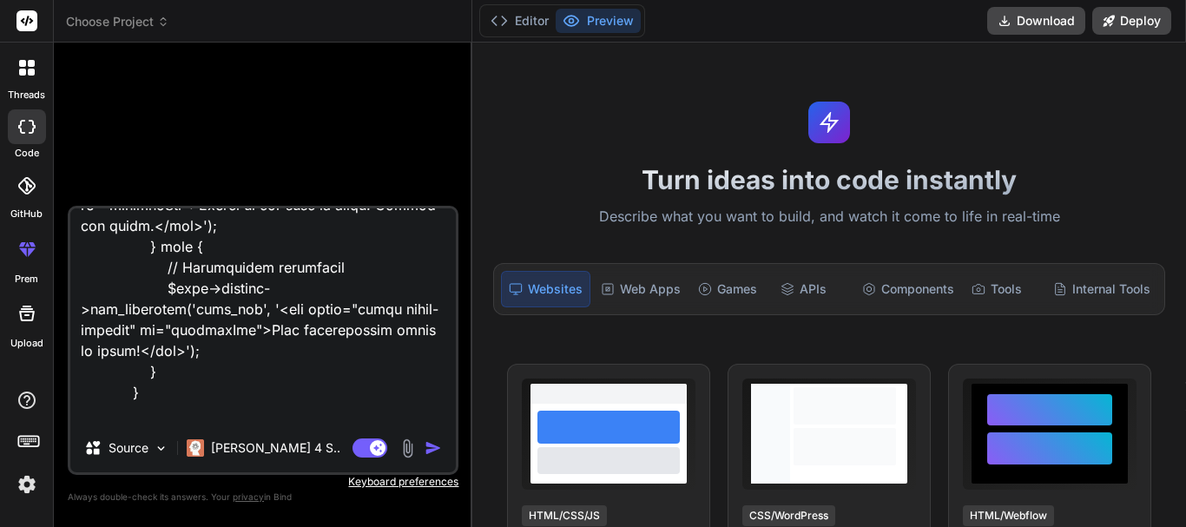
type textarea "x"
type textarea "this function is failing to insert into the db public function add_store_items(…"
type textarea "x"
type textarea "this function is failing to insert into the db public function add_store_items(…"
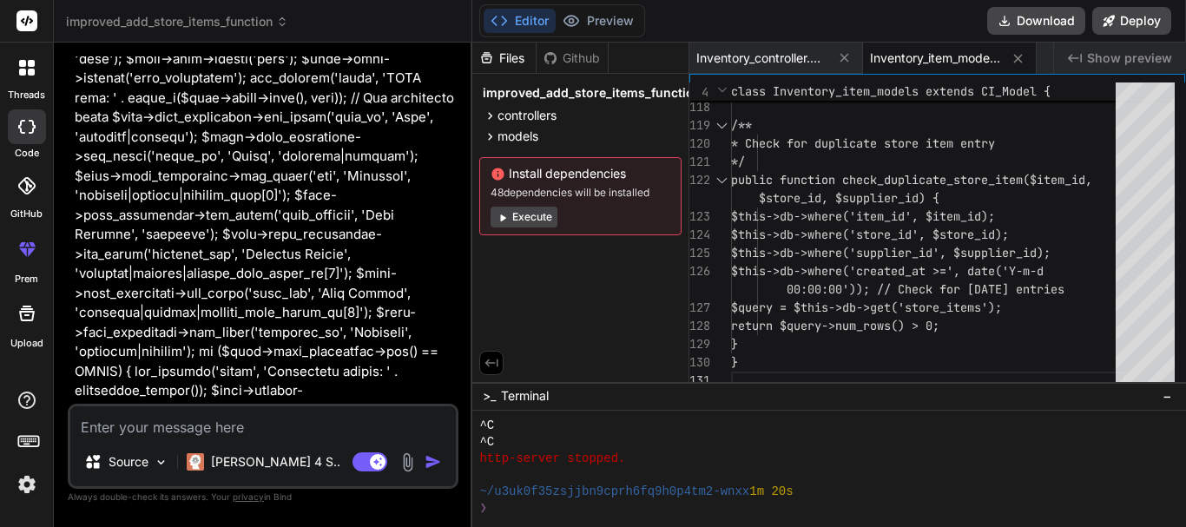
scroll to position [0, 0]
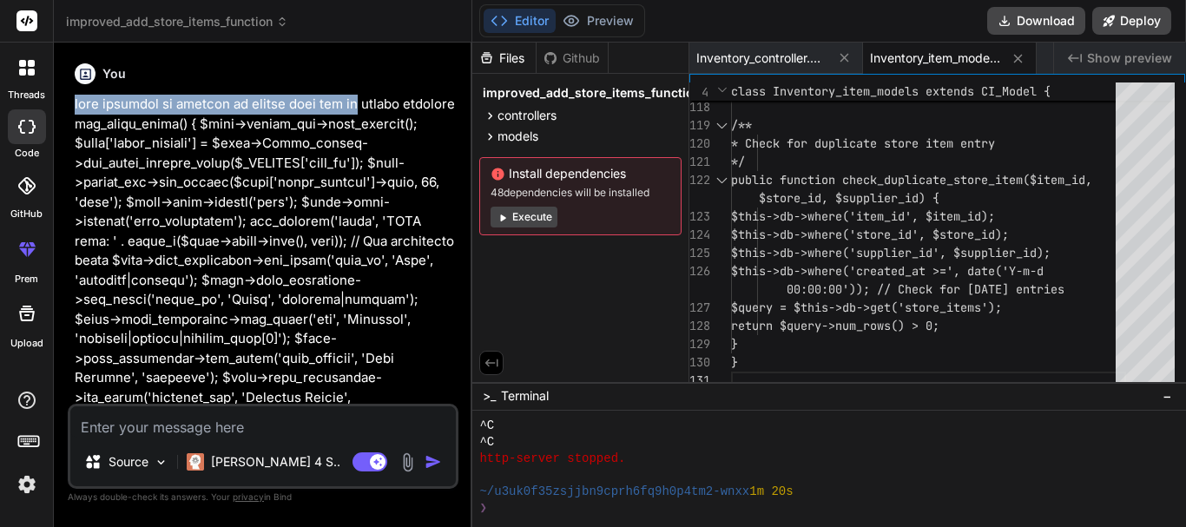
drag, startPoint x: 71, startPoint y: 101, endPoint x: 329, endPoint y: 100, distance: 258.0
click at [329, 100] on div "You Bind AI Looking at your CodeIgniter function, I can see several areas for i…" at bounding box center [264, 229] width 387 height 347
copy p "this function is failing to insert into the db"
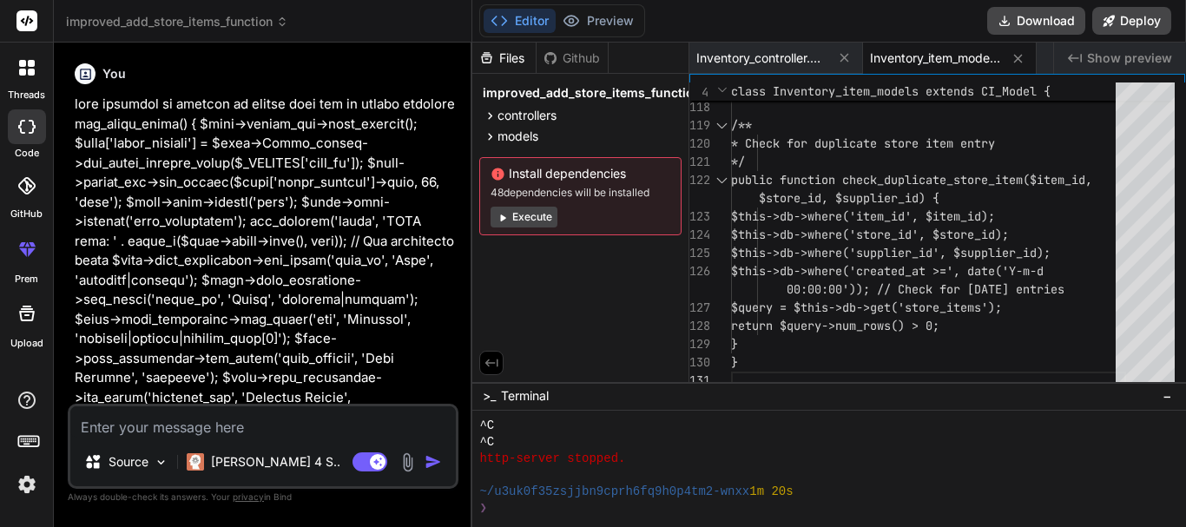
click at [32, 79] on div at bounding box center [27, 68] width 36 height 36
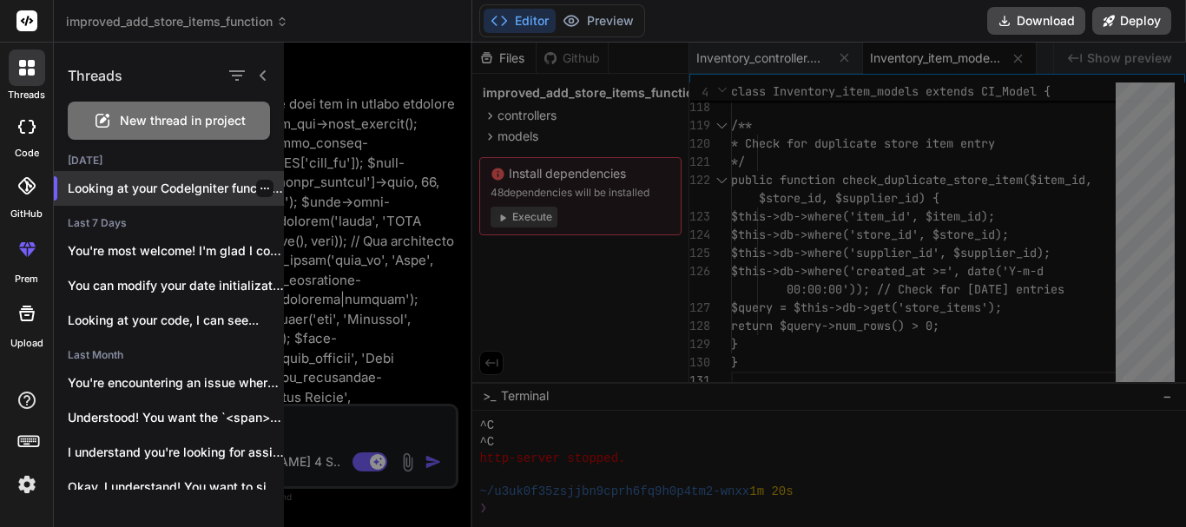
click at [261, 188] on icon "button" at bounding box center [265, 189] width 9 height 2
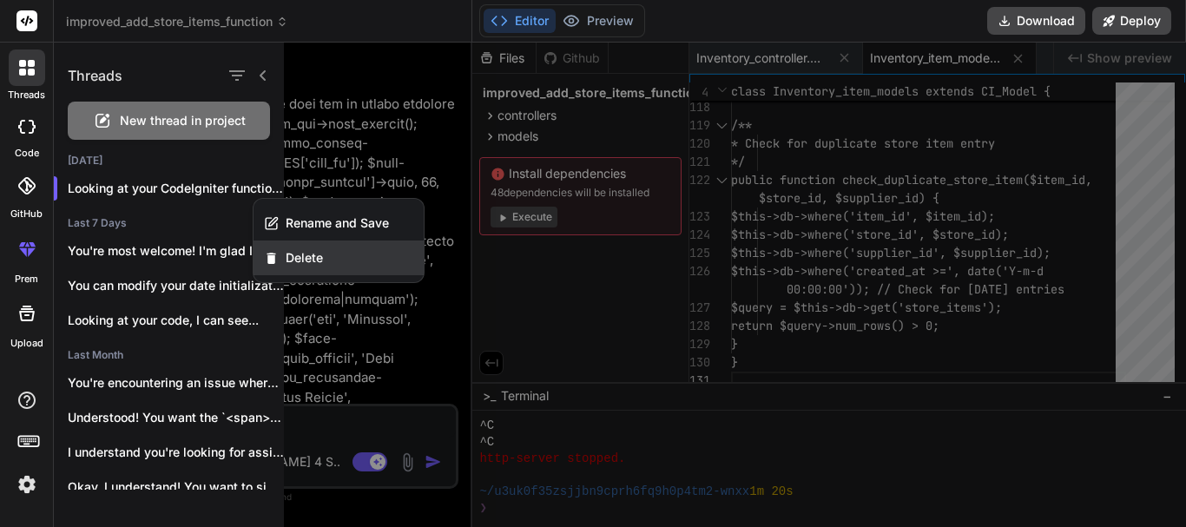
click at [320, 254] on span "Delete" at bounding box center [304, 257] width 37 height 17
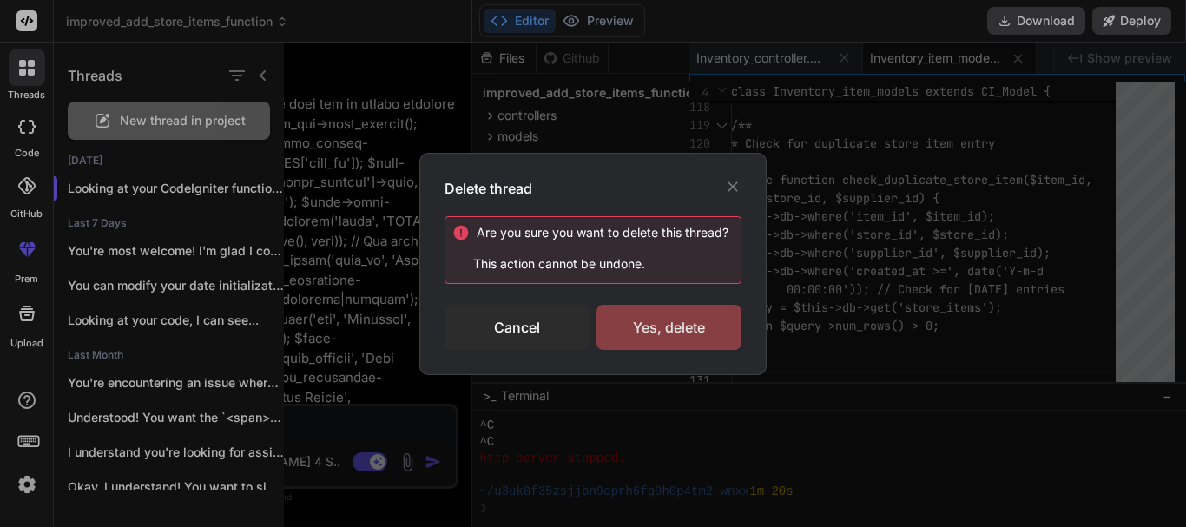
click at [728, 336] on div "Yes, delete" at bounding box center [669, 327] width 145 height 45
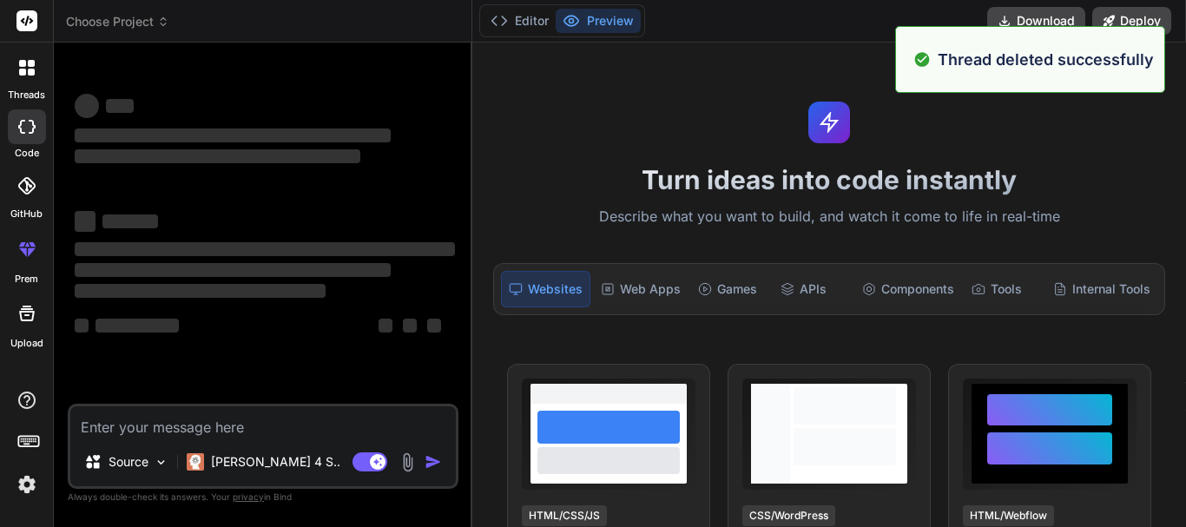
scroll to position [759, 0]
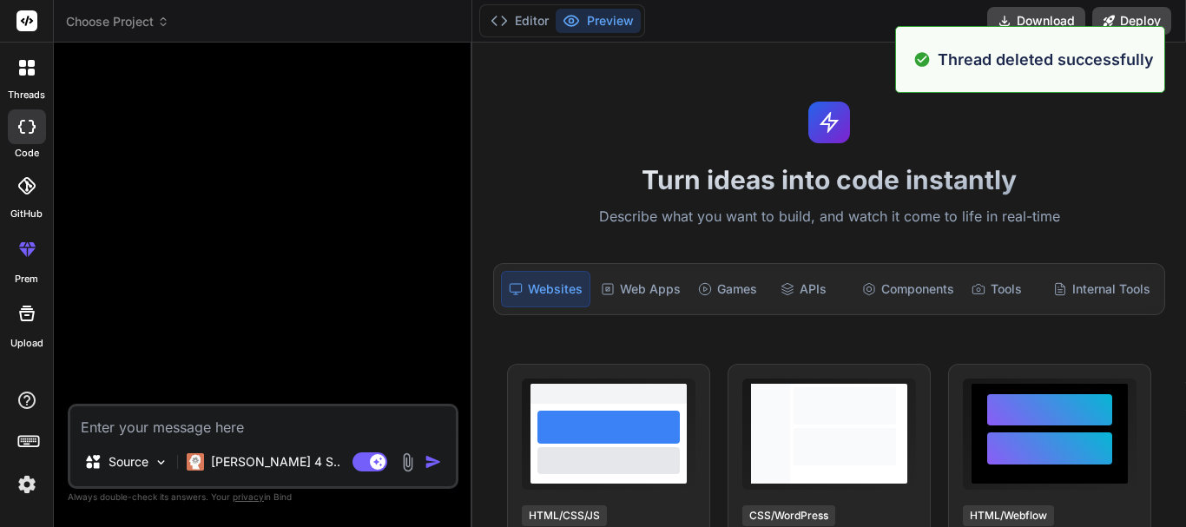
click at [187, 429] on textarea at bounding box center [263, 421] width 386 height 31
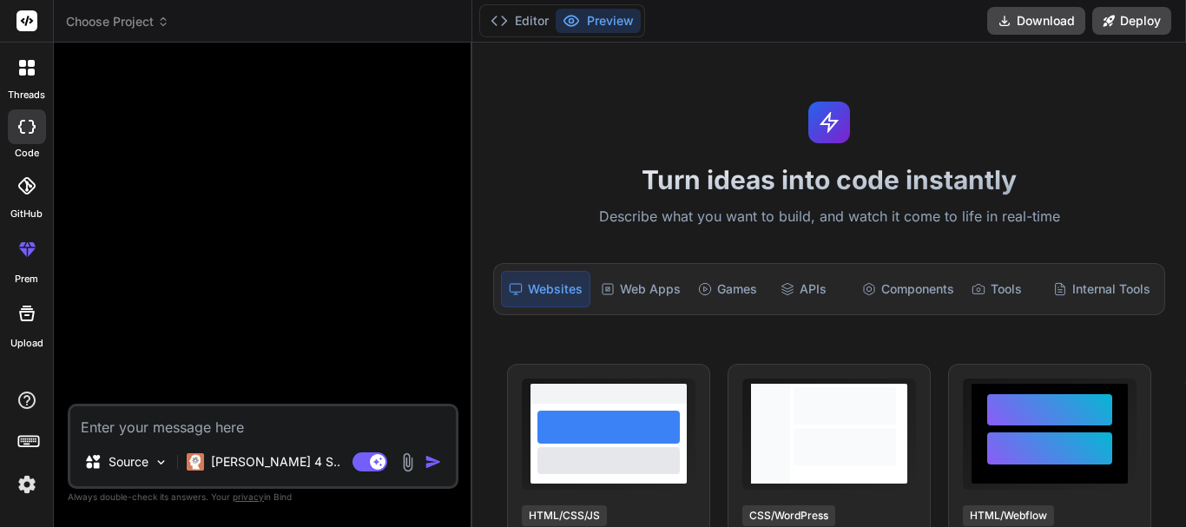
paste textarea "this function is failing to insert into the db"
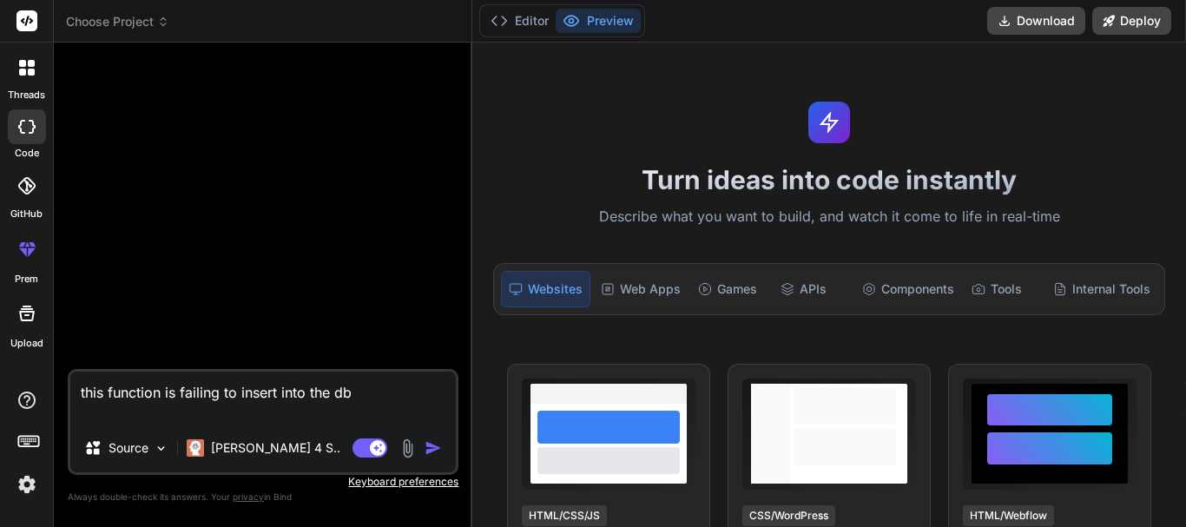
paste textarea "public function add_store_items() { $this->custom_lib->page_protect(); $data['s…"
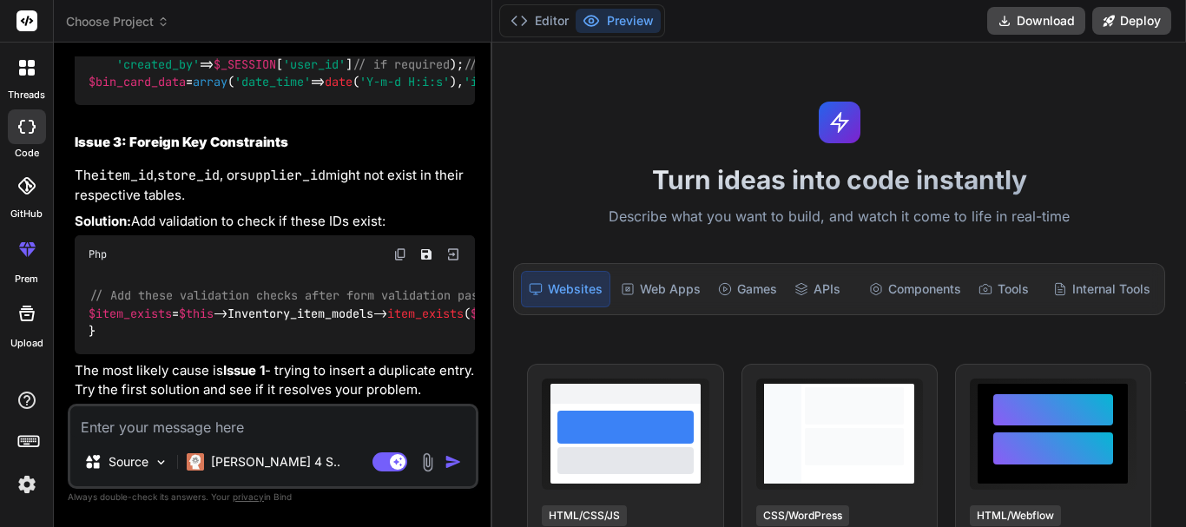
scroll to position [2869, 0]
drag, startPoint x: 97, startPoint y: 348, endPoint x: 75, endPoint y: 276, distance: 75.5
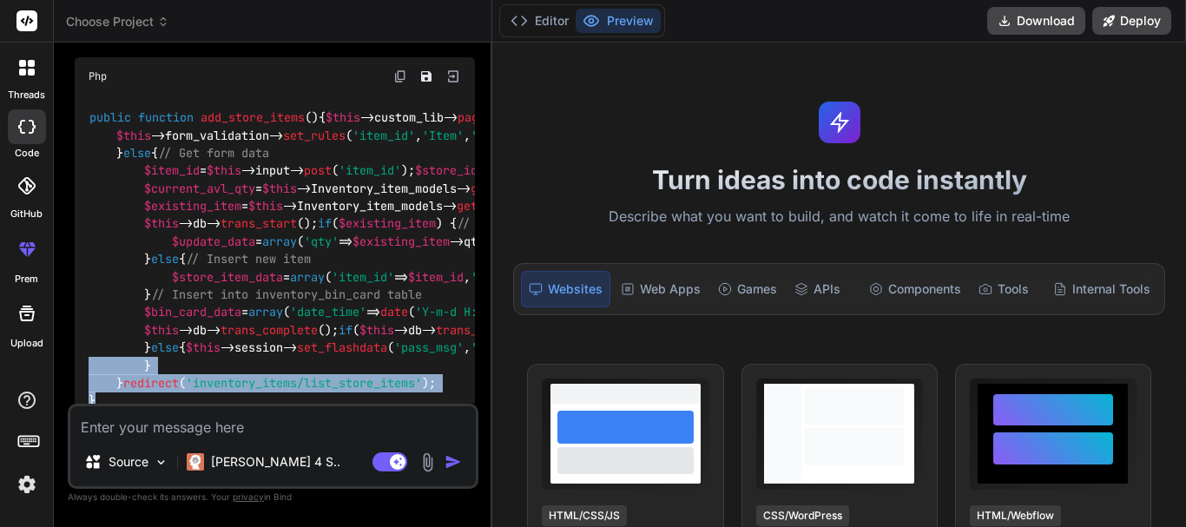
scroll to position [1305, 0]
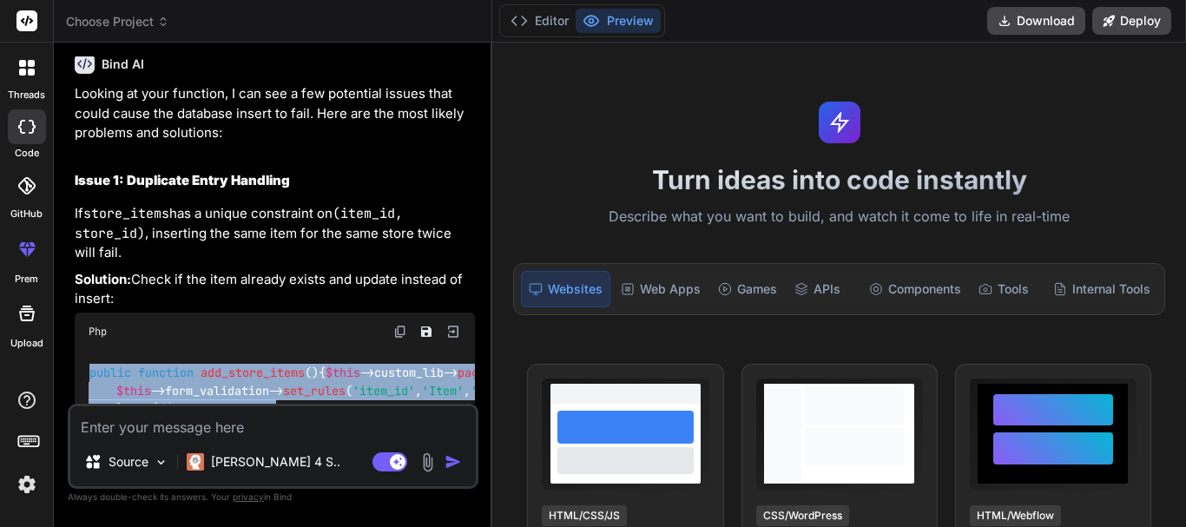
click at [87, 351] on div "public function add_store_items ( ) { $this ->custom_lib-> page_protect (); $da…" at bounding box center [275, 515] width 400 height 329
copy code "public function add_store_items ( ) { $this ->custom_lib-> page_protect (); $da…"
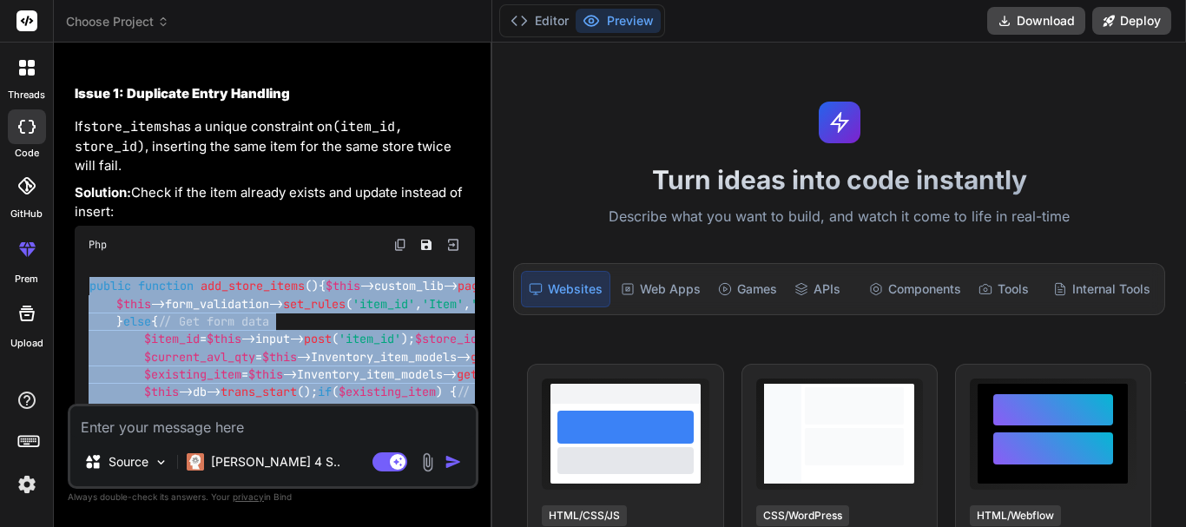
click at [257, 329] on div "public function add_store_items ( ) { $this ->custom_lib-> page_protect (); $da…" at bounding box center [275, 428] width 400 height 329
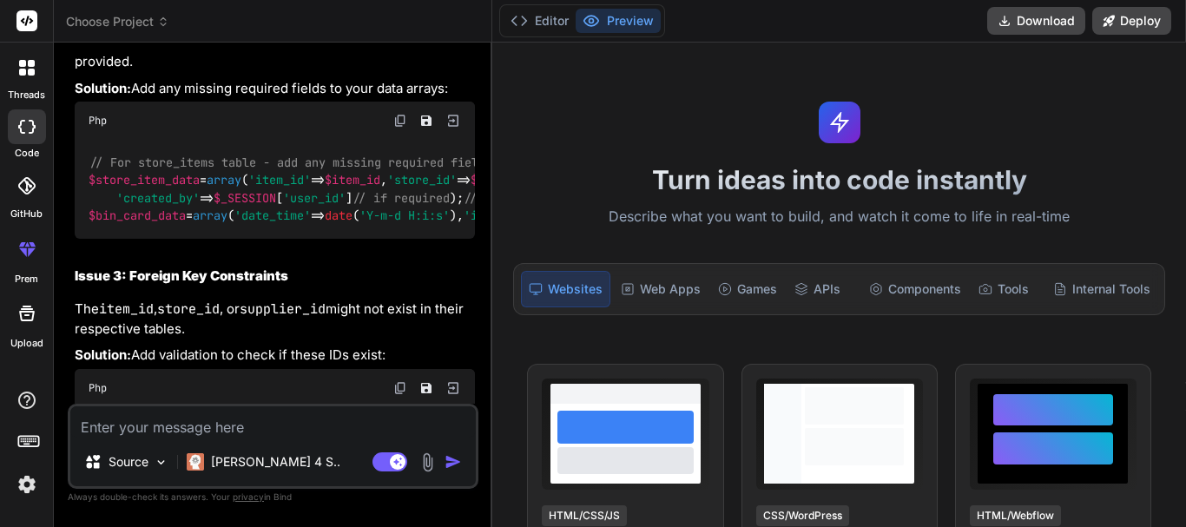
scroll to position [1994, 0]
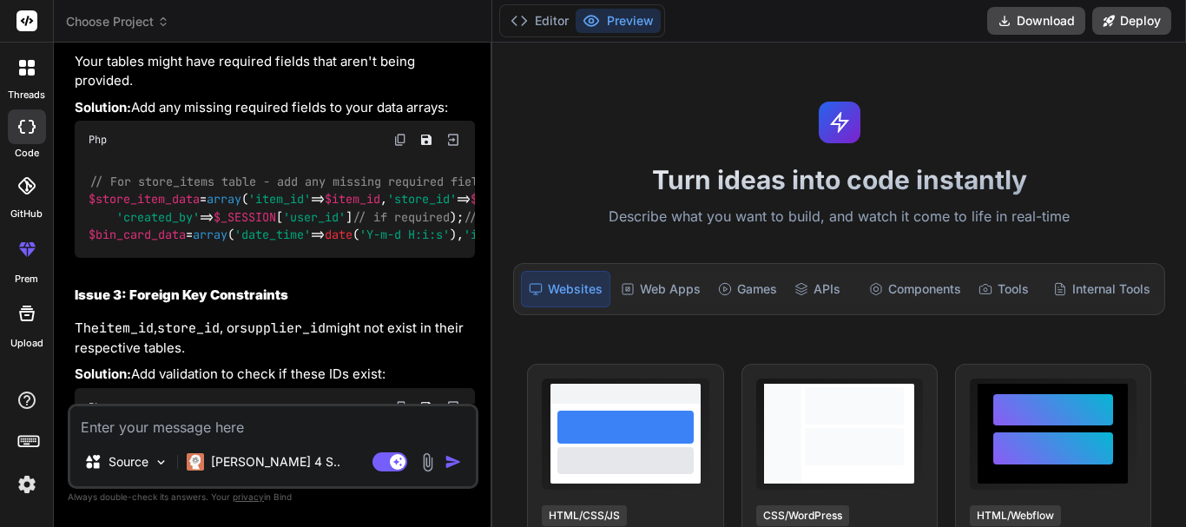
click at [223, 421] on textarea at bounding box center [273, 421] width 406 height 31
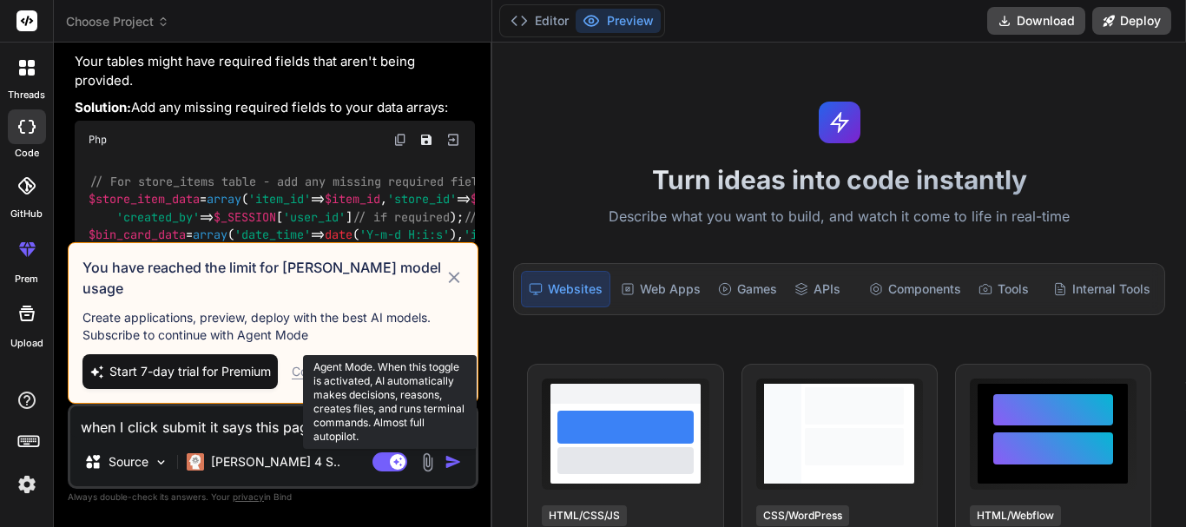
click at [393, 468] on rect at bounding box center [390, 462] width 35 height 19
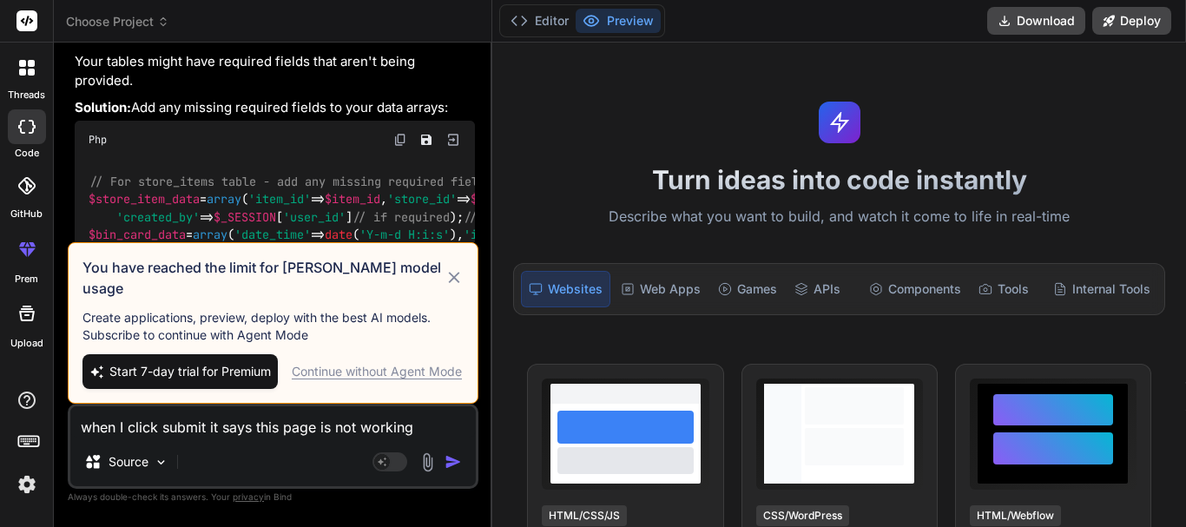
click at [454, 457] on img "button" at bounding box center [453, 461] width 17 height 17
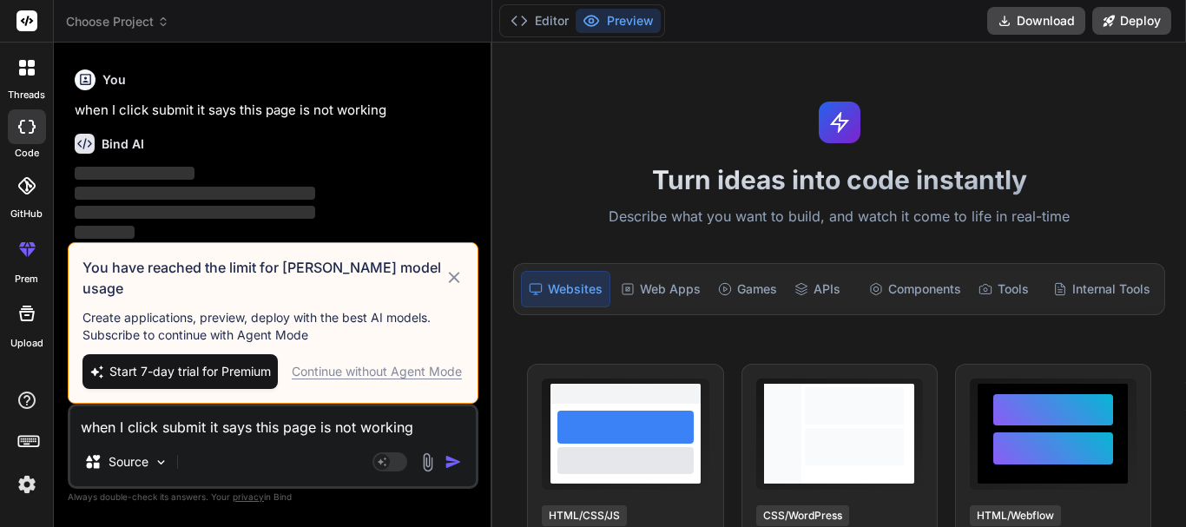
scroll to position [4226, 0]
click at [456, 283] on icon at bounding box center [453, 277] width 11 height 11
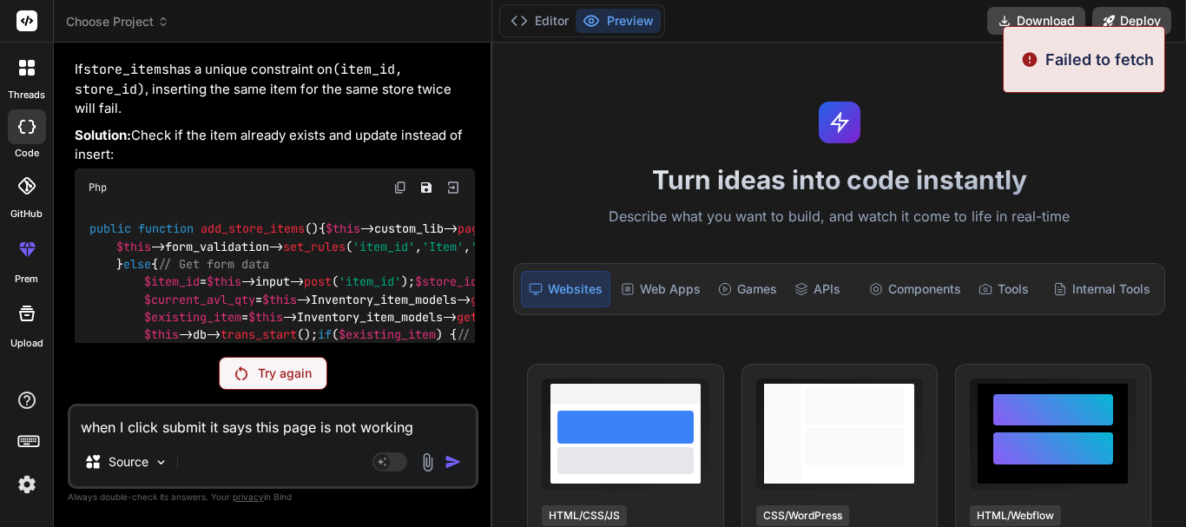
scroll to position [1250, 0]
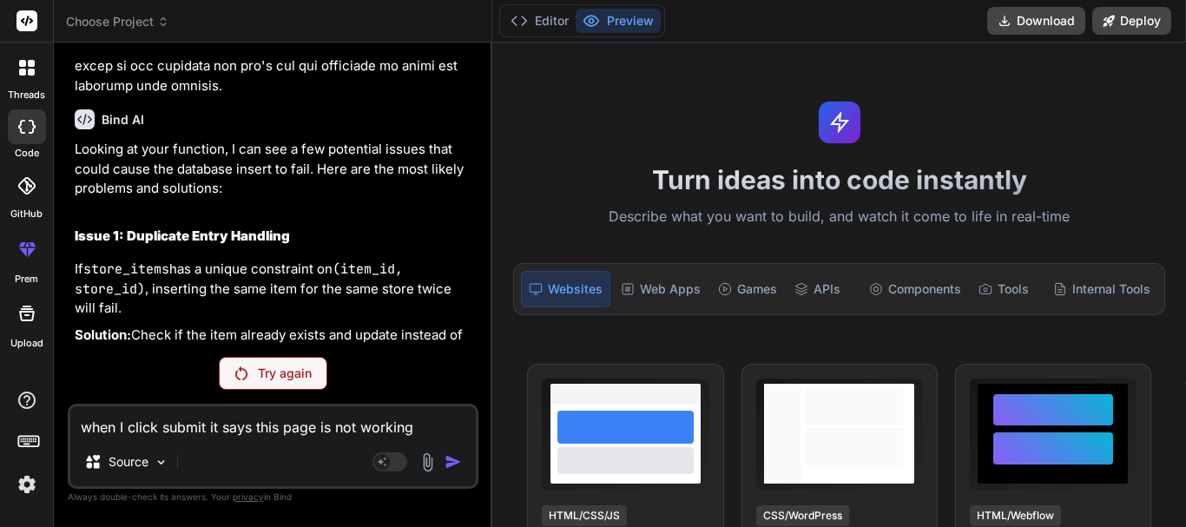
click at [257, 378] on div "Try again" at bounding box center [273, 373] width 109 height 33
click at [290, 367] on p "Try again" at bounding box center [285, 373] width 54 height 17
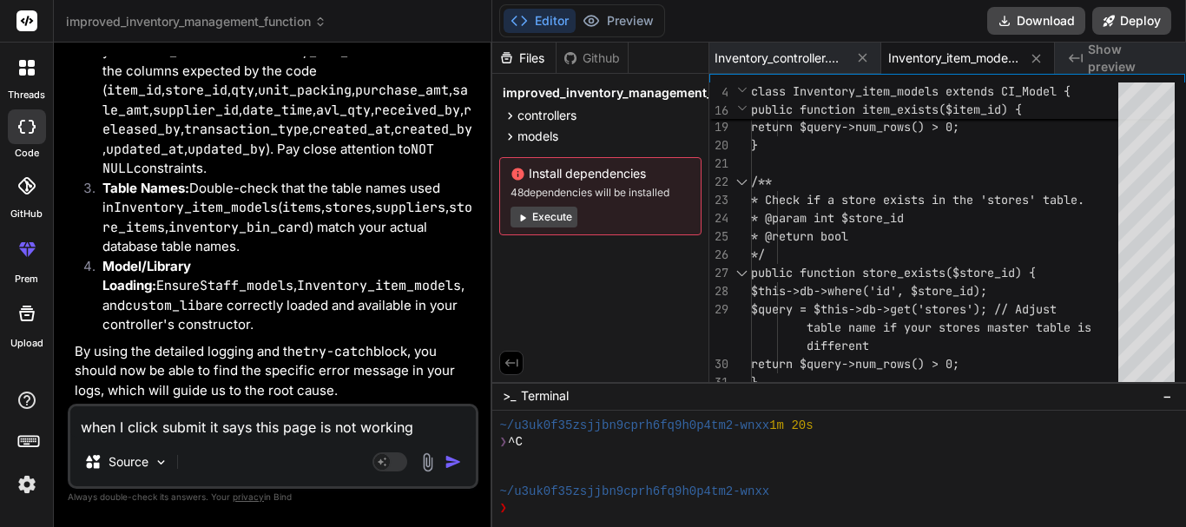
scroll to position [4945, 0]
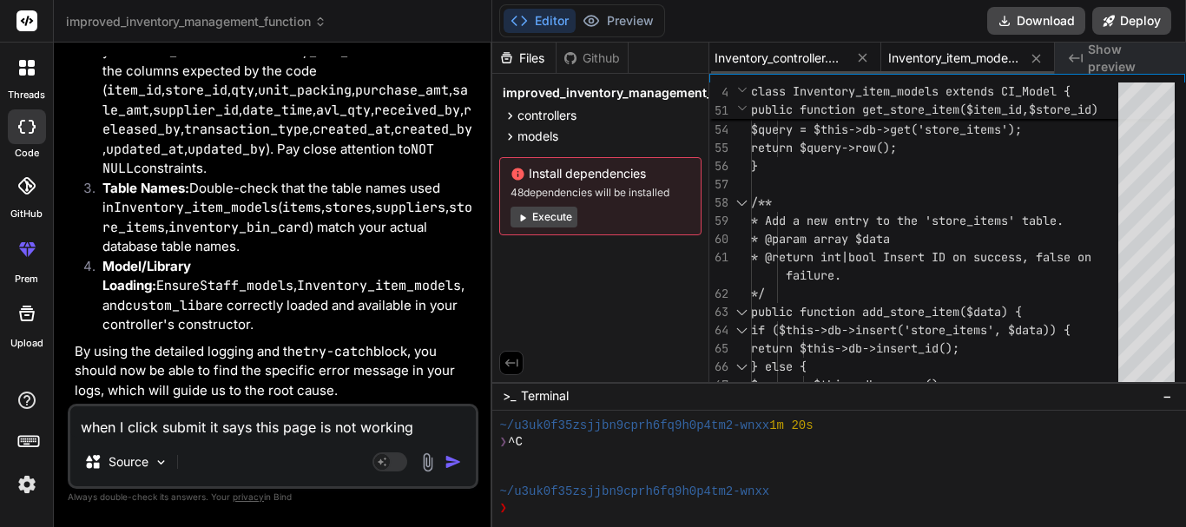
click at [751, 59] on span "Inventory_controller.php" at bounding box center [780, 58] width 130 height 17
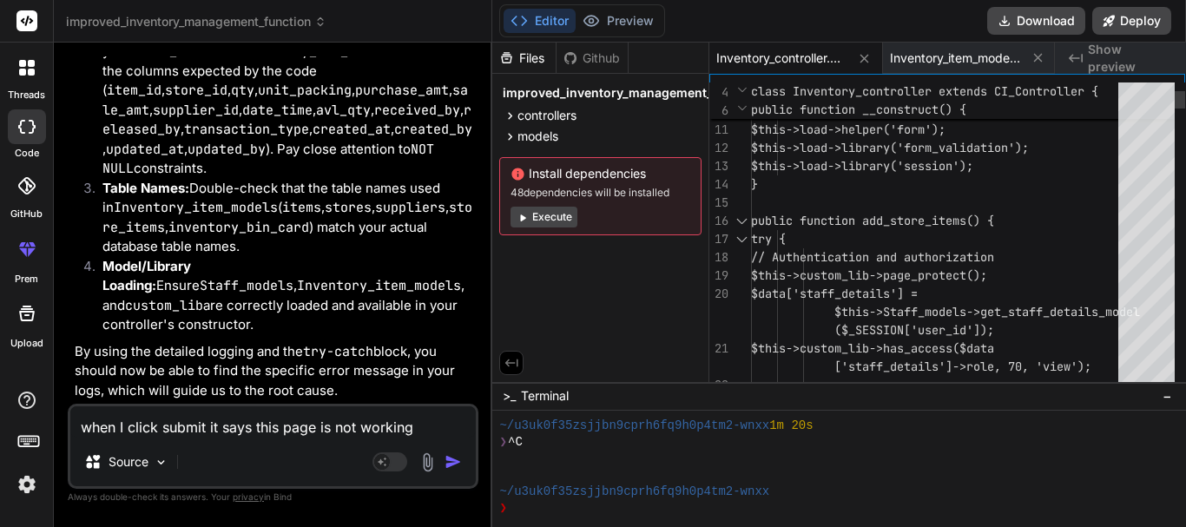
scroll to position [0, 0]
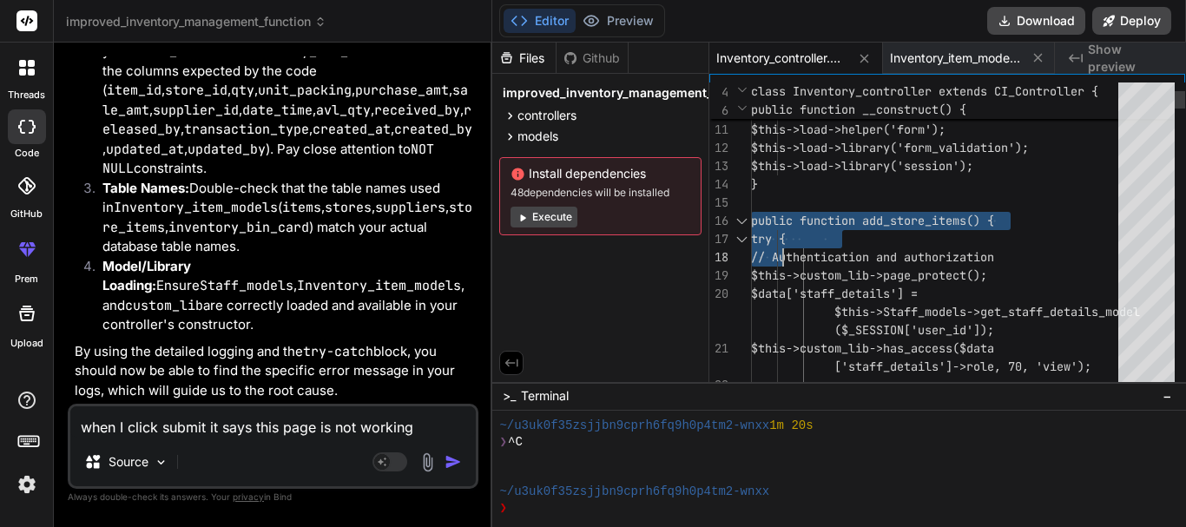
drag, startPoint x: 754, startPoint y: 218, endPoint x: 800, endPoint y: 269, distance: 68.9
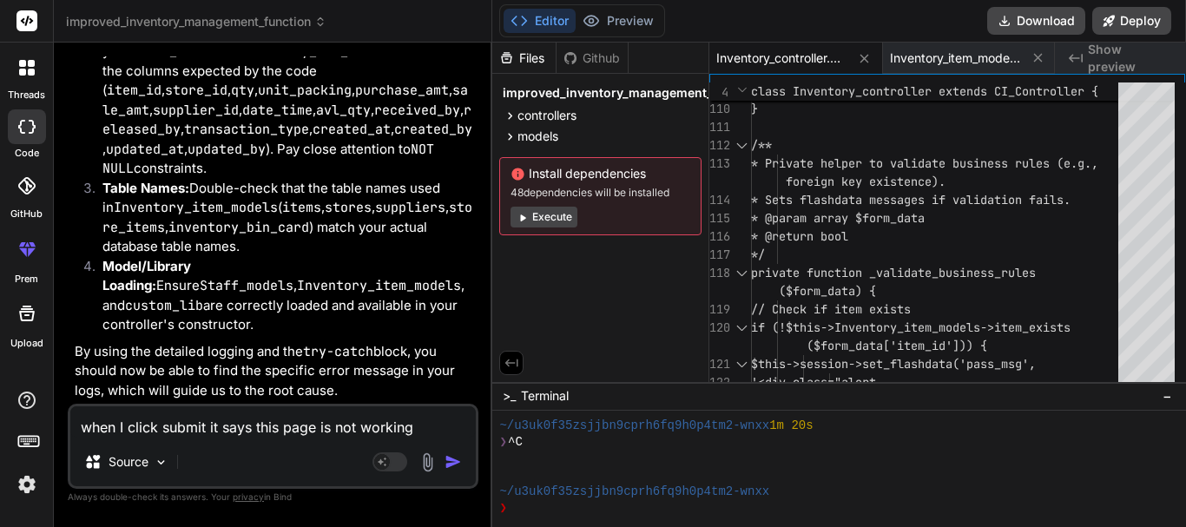
scroll to position [5313, 0]
